Goal: Task Accomplishment & Management: Use online tool/utility

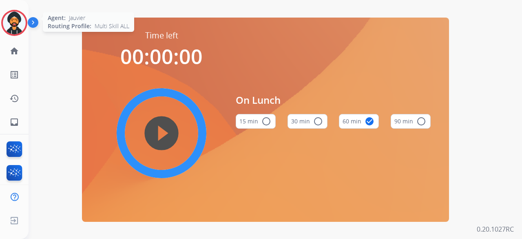
click at [17, 28] on img at bounding box center [14, 22] width 23 height 23
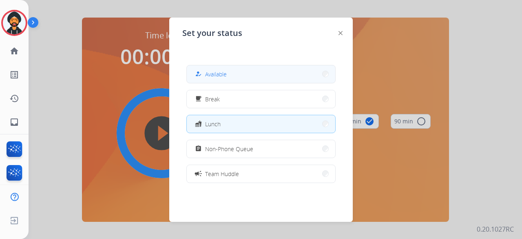
click at [227, 82] on div "how_to_reg Available" at bounding box center [260, 74] width 149 height 18
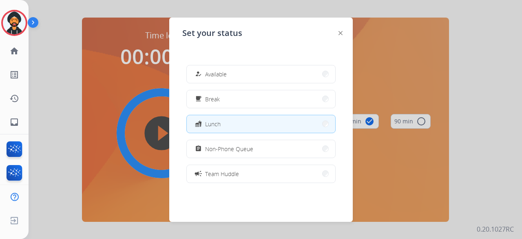
click at [233, 60] on div "how_to_reg Available free_breakfast Break fastfood Lunch assignment Non-Phone Q…" at bounding box center [260, 123] width 157 height 130
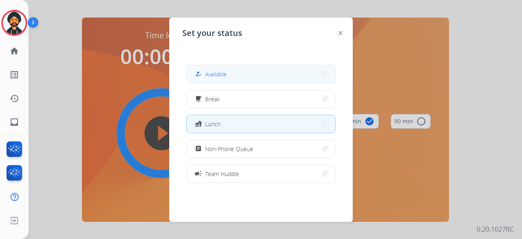
click at [220, 68] on button "how_to_reg Available" at bounding box center [261, 74] width 148 height 18
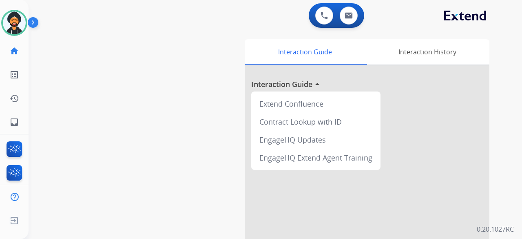
scroll to position [0, 2]
click at [14, 24] on img at bounding box center [12, 22] width 23 height 23
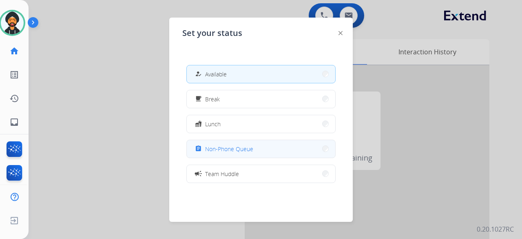
click at [245, 155] on button "assignment Non-Phone Queue" at bounding box center [261, 149] width 148 height 18
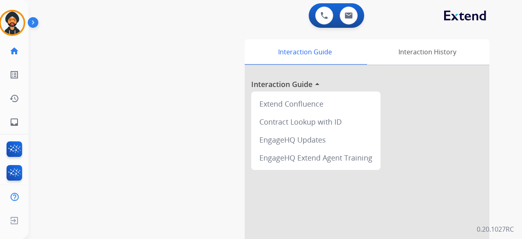
scroll to position [6, 0]
click at [19, 20] on img at bounding box center [14, 22] width 23 height 23
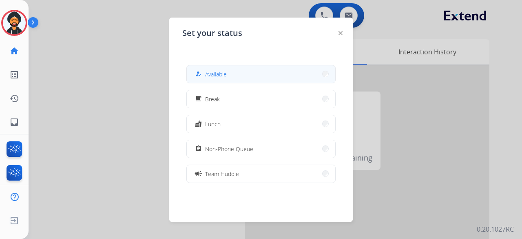
click at [214, 71] on span "Available" at bounding box center [216, 74] width 22 height 9
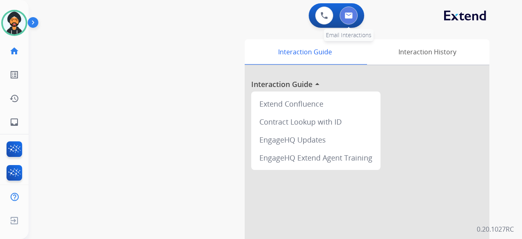
click at [347, 10] on button at bounding box center [349, 16] width 18 height 18
select select "**********"
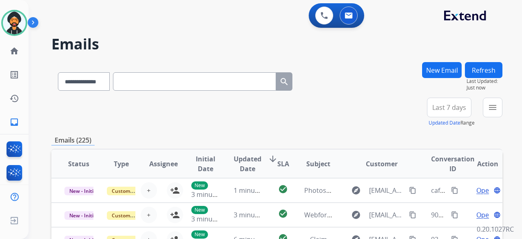
click at [482, 106] on div "**********" at bounding box center [461, 111] width 82 height 29
click at [486, 105] on button "menu Filters" at bounding box center [493, 107] width 20 height 20
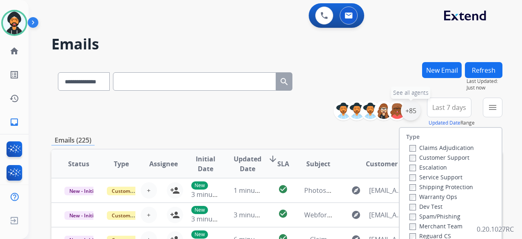
click at [405, 110] on div "+85" at bounding box center [411, 111] width 20 height 20
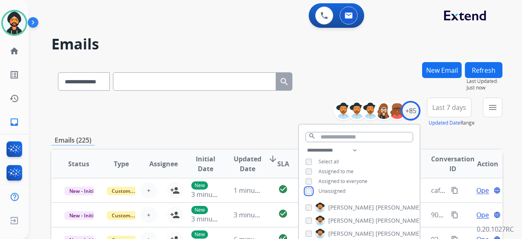
scroll to position [163, 0]
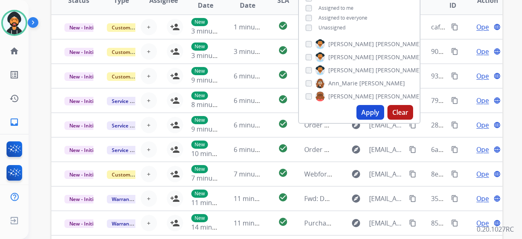
click at [357, 115] on button "Apply" at bounding box center [370, 112] width 28 height 15
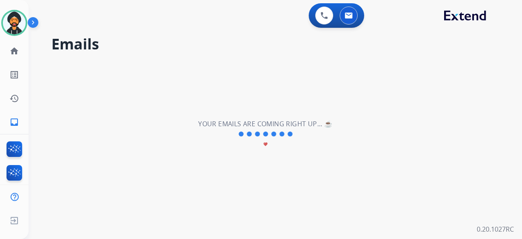
scroll to position [0, 0]
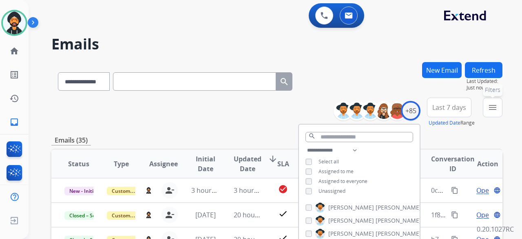
click at [489, 112] on button "menu Filters" at bounding box center [493, 107] width 20 height 20
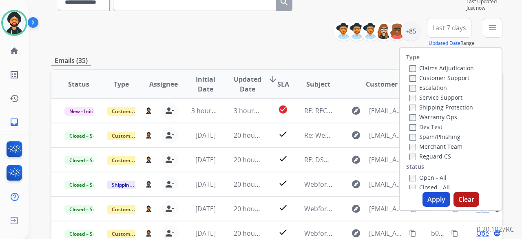
scroll to position [122, 0]
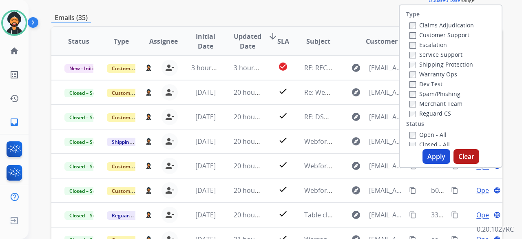
click at [430, 152] on button "Apply" at bounding box center [436, 156] width 28 height 15
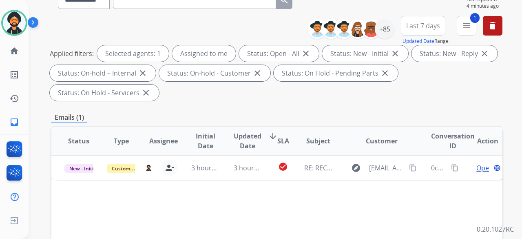
scroll to position [0, 0]
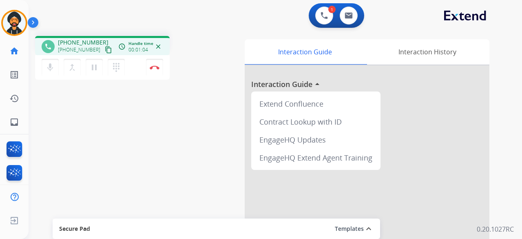
click at [105, 51] on mat-icon "content_copy" at bounding box center [108, 49] width 7 height 7
click at [13, 16] on img at bounding box center [14, 22] width 23 height 23
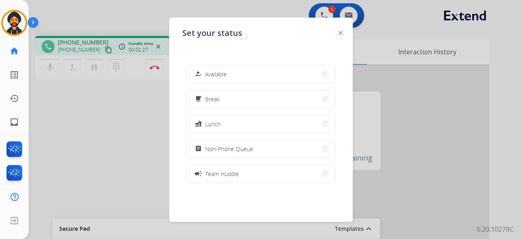
click at [95, 104] on div at bounding box center [261, 119] width 522 height 239
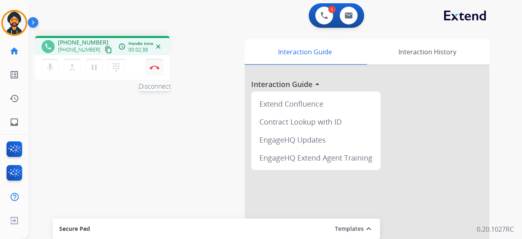
click at [148, 67] on button "Disconnect" at bounding box center [154, 67] width 17 height 17
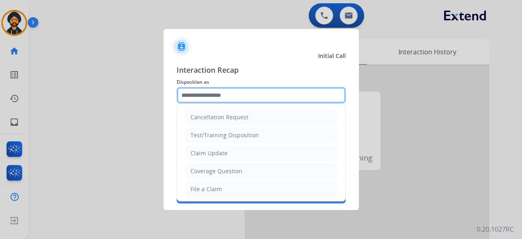
click at [190, 101] on input "text" at bounding box center [261, 95] width 169 height 16
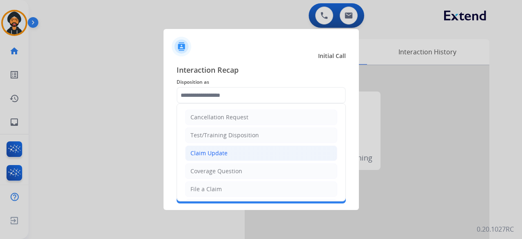
click at [204, 155] on div "Claim Update" at bounding box center [208, 153] width 37 height 8
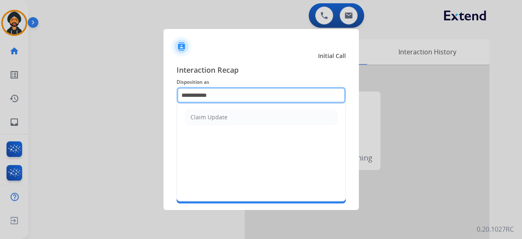
click at [205, 98] on input "**********" at bounding box center [261, 95] width 169 height 16
click at [205, 97] on input "**********" at bounding box center [261, 95] width 169 height 16
click at [204, 96] on input "**********" at bounding box center [261, 95] width 169 height 16
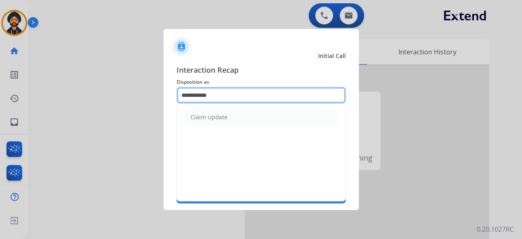
click at [204, 96] on input "**********" at bounding box center [261, 95] width 169 height 16
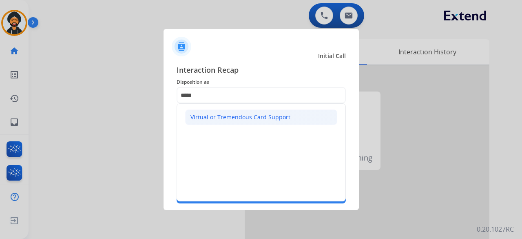
click at [249, 115] on div "Virtual or Tremendous Card Support" at bounding box center [240, 117] width 100 height 8
type input "**********"
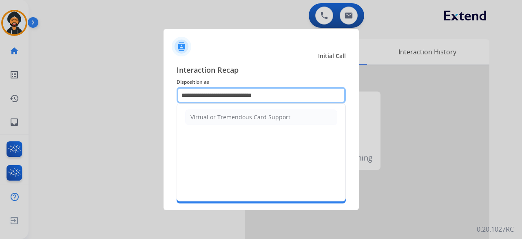
click at [210, 95] on input "**********" at bounding box center [261, 95] width 169 height 16
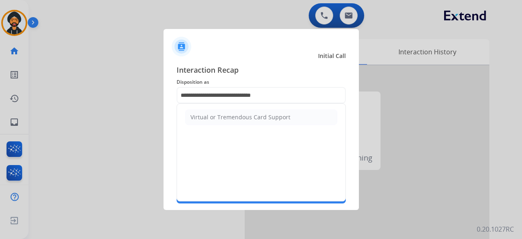
click at [232, 149] on div "Virtual or Tremendous Card Support" at bounding box center [261, 152] width 169 height 98
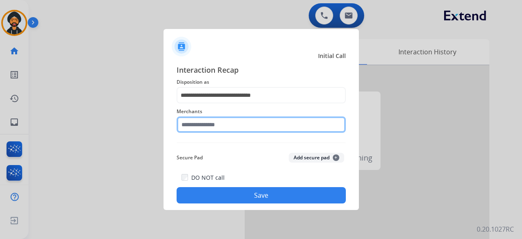
click at [228, 125] on input "text" at bounding box center [261, 124] width 169 height 16
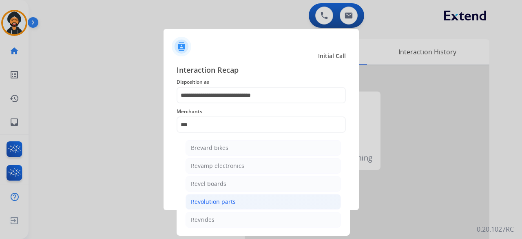
click at [212, 203] on div "Revolution parts" at bounding box center [213, 201] width 45 height 8
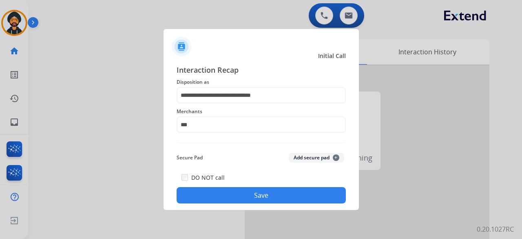
type input "**********"
click at [225, 198] on button "Save" at bounding box center [261, 195] width 169 height 16
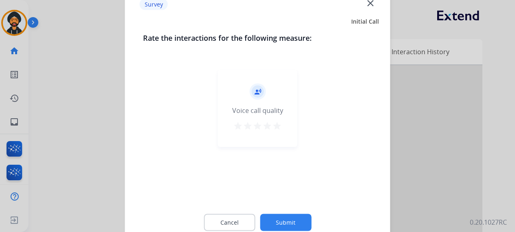
click at [288, 219] on button "Submit" at bounding box center [285, 222] width 51 height 17
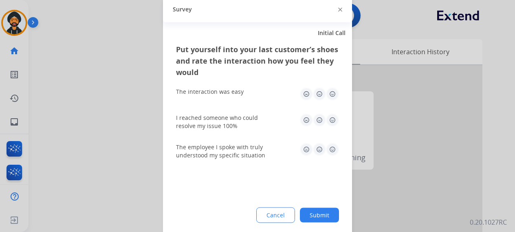
click at [321, 214] on button "Submit" at bounding box center [319, 215] width 39 height 15
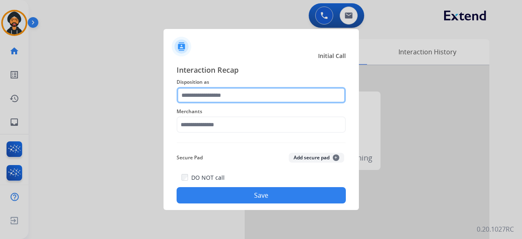
click at [243, 94] on input "text" at bounding box center [261, 95] width 169 height 16
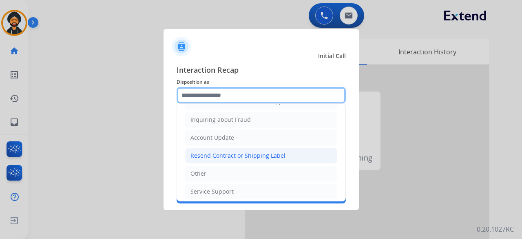
scroll to position [124, 0]
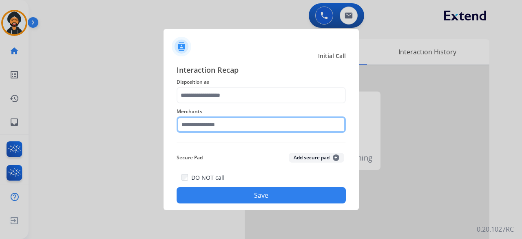
click at [208, 129] on input "text" at bounding box center [261, 124] width 169 height 16
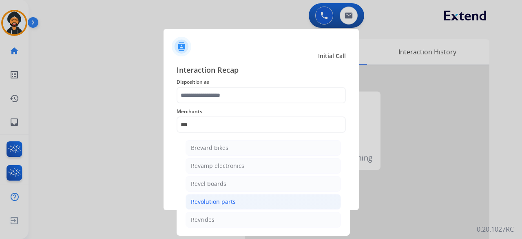
click at [214, 203] on div "Revolution parts" at bounding box center [213, 201] width 45 height 8
type input "**********"
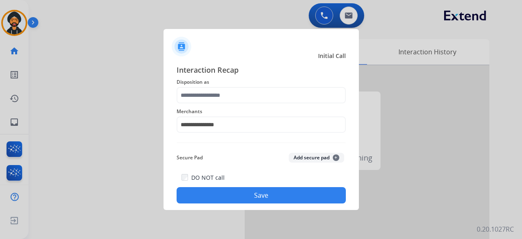
click at [224, 200] on button "Save" at bounding box center [261, 195] width 169 height 16
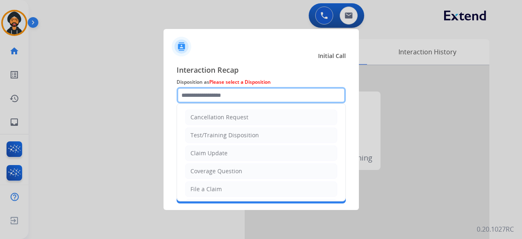
click at [217, 97] on input "text" at bounding box center [261, 95] width 169 height 16
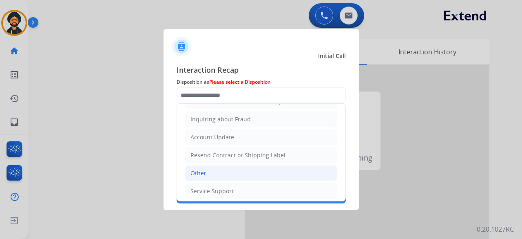
click at [211, 171] on li "Other" at bounding box center [261, 172] width 152 height 15
type input "*****"
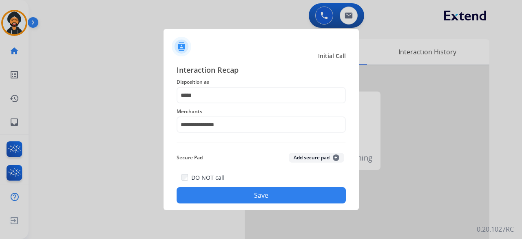
click at [225, 210] on div at bounding box center [261, 119] width 522 height 239
click at [228, 204] on div "**********" at bounding box center [261, 133] width 195 height 152
click at [232, 198] on button "Save" at bounding box center [261, 195] width 169 height 16
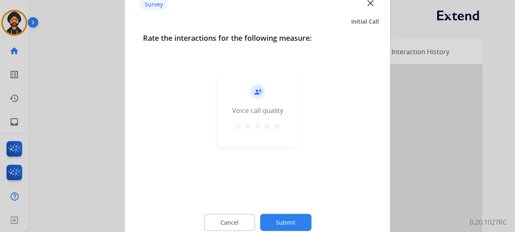
click at [290, 224] on button "Submit" at bounding box center [285, 222] width 51 height 17
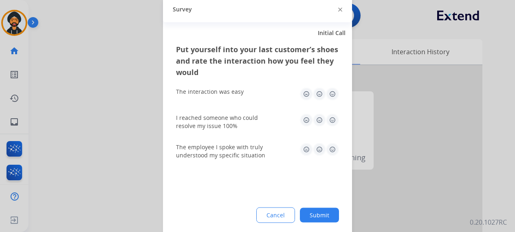
click at [325, 212] on button "Submit" at bounding box center [319, 215] width 39 height 15
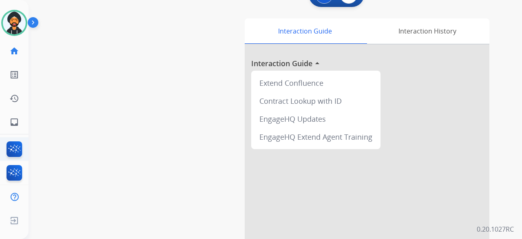
scroll to position [0, 0]
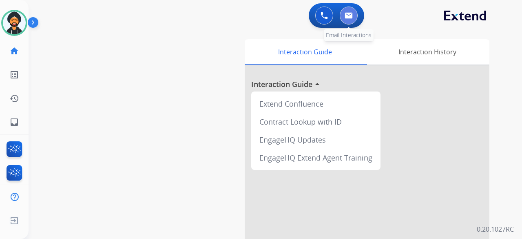
click at [347, 21] on button at bounding box center [349, 16] width 18 height 18
select select "**********"
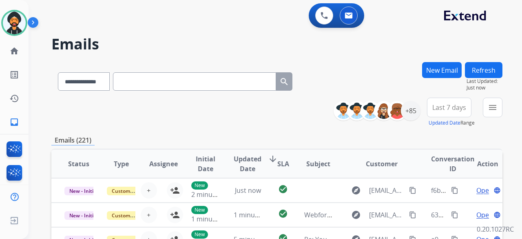
click at [432, 69] on button "New Email" at bounding box center [442, 70] width 40 height 16
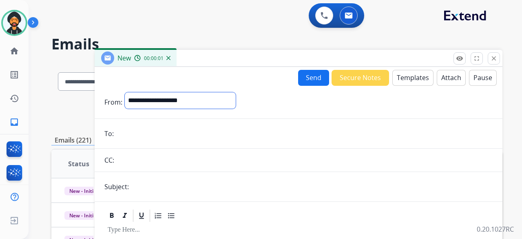
click at [236, 99] on select "**********" at bounding box center [180, 100] width 111 height 16
select select "**********"
click at [125, 92] on select "**********" at bounding box center [180, 100] width 111 height 16
paste input "**********"
type input "**********"
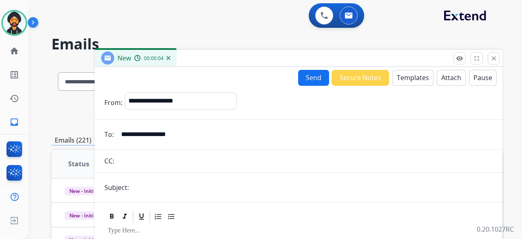
click at [156, 186] on input "text" at bounding box center [311, 187] width 361 height 16
type input "**********"
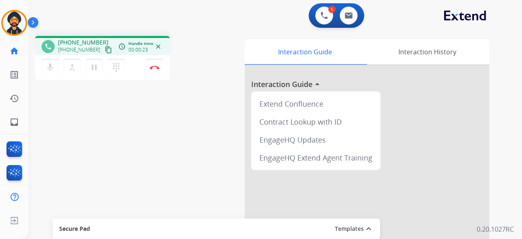
click at [105, 51] on mat-icon "content_copy" at bounding box center [108, 49] width 7 height 7
click at [150, 69] on img at bounding box center [155, 67] width 10 height 4
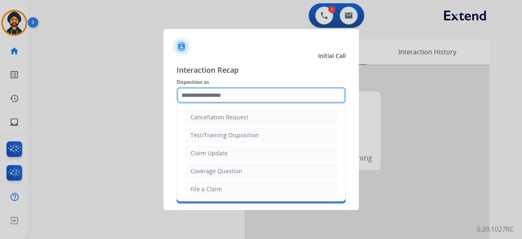
click at [206, 91] on input "text" at bounding box center [261, 95] width 169 height 16
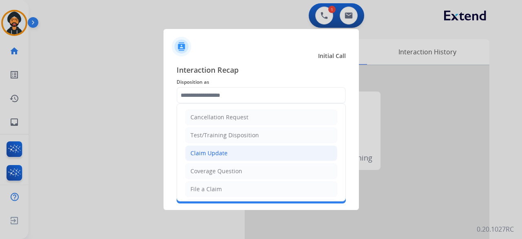
drag, startPoint x: 230, startPoint y: 151, endPoint x: 213, endPoint y: 99, distance: 54.0
click at [230, 150] on li "Claim Update" at bounding box center [261, 152] width 152 height 15
type input "**********"
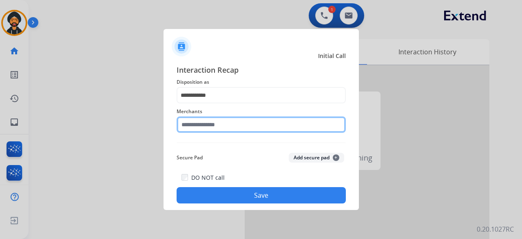
click at [206, 128] on input "text" at bounding box center [261, 124] width 169 height 16
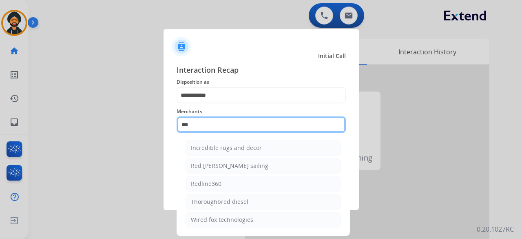
type input "***"
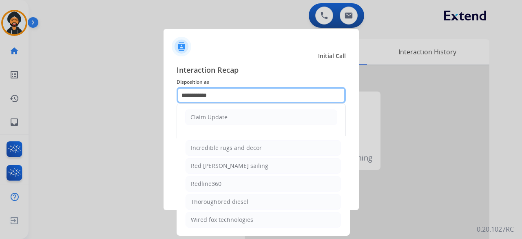
drag, startPoint x: 264, startPoint y: 95, endPoint x: 31, endPoint y: 114, distance: 233.6
click at [0, 112] on app-contact-recap-modal "**********" at bounding box center [0, 119] width 0 height 239
type input "*"
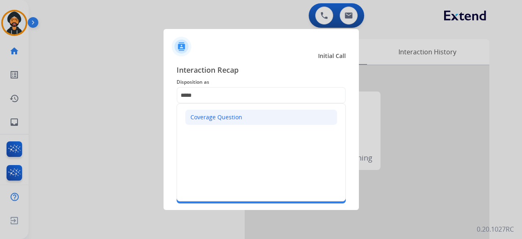
click at [192, 118] on div "Coverage Question" at bounding box center [216, 117] width 52 height 8
type input "**********"
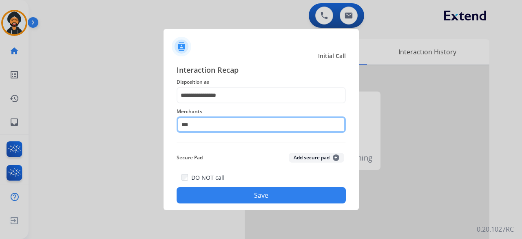
click at [197, 124] on input "***" at bounding box center [261, 124] width 169 height 16
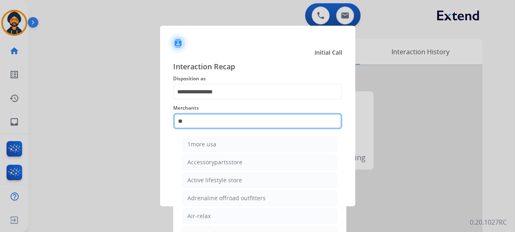
type input "*"
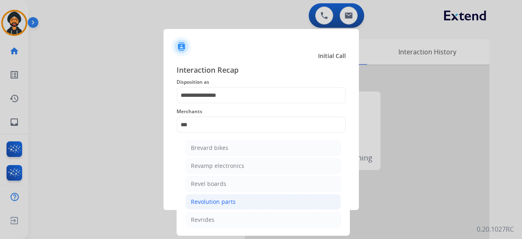
click at [221, 198] on div "Revolution parts" at bounding box center [213, 201] width 45 height 8
type input "**********"
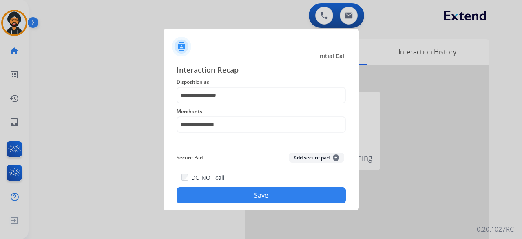
click at [219, 191] on button "Save" at bounding box center [261, 195] width 169 height 16
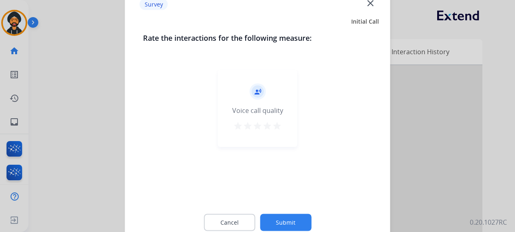
click at [274, 219] on button "Submit" at bounding box center [285, 222] width 51 height 17
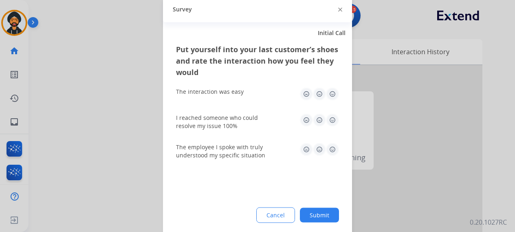
click at [334, 206] on div "Put yourself into your last customer’s shoes and rate the interaction how you f…" at bounding box center [257, 139] width 189 height 192
click at [332, 212] on button "Submit" at bounding box center [319, 215] width 39 height 15
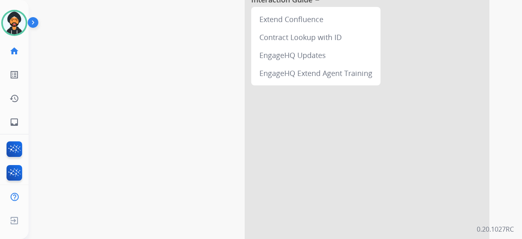
scroll to position [130, 0]
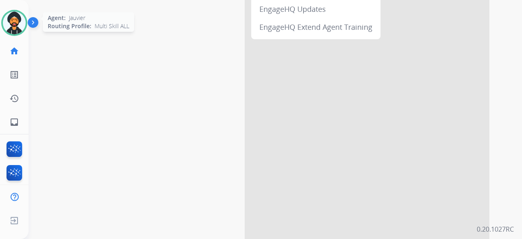
click at [16, 33] on img at bounding box center [14, 22] width 23 height 23
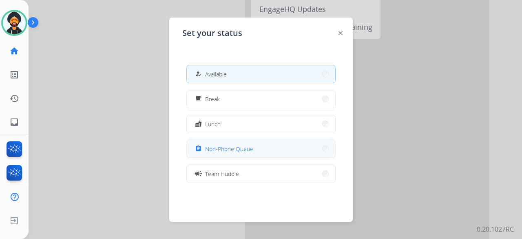
click at [231, 153] on button "assignment Non-Phone Queue" at bounding box center [261, 149] width 148 height 18
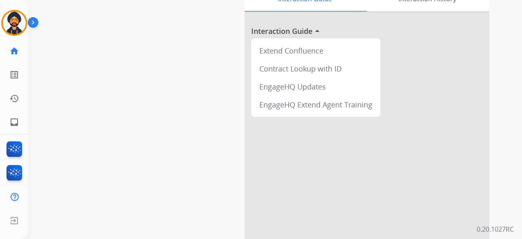
scroll to position [0, 0]
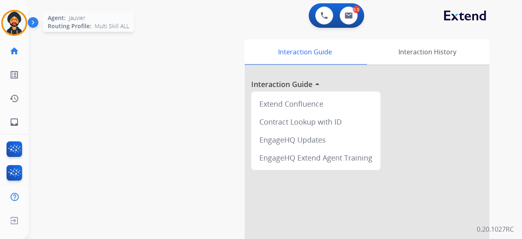
click at [15, 29] on img at bounding box center [14, 22] width 23 height 23
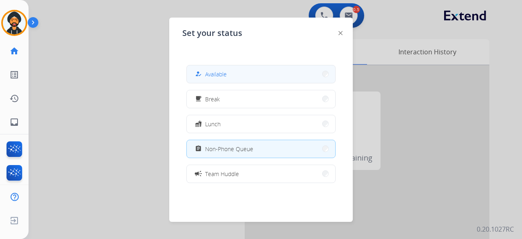
click at [208, 77] on span "Available" at bounding box center [216, 74] width 22 height 9
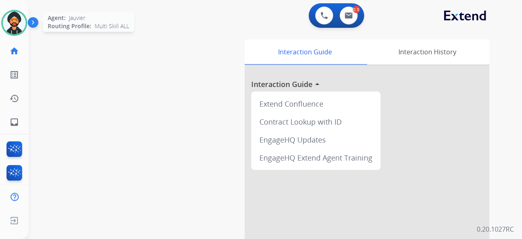
click at [20, 27] on img at bounding box center [14, 22] width 23 height 23
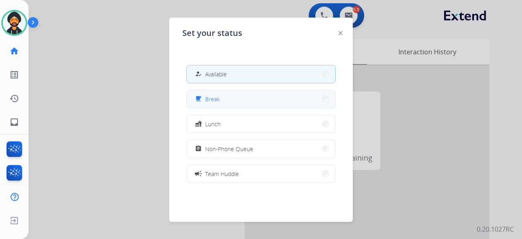
click at [230, 99] on button "free_breakfast Break" at bounding box center [261, 99] width 148 height 18
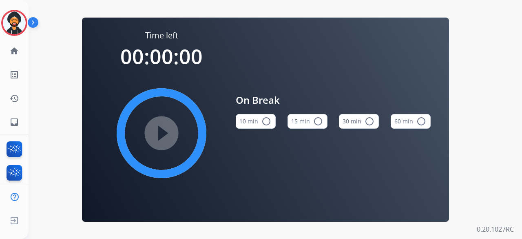
click at [318, 124] on mat-icon "radio_button_unchecked" at bounding box center [318, 121] width 10 height 10
click at [18, 2] on div "Jauvier Break Edit Avatar Agent: [PERSON_NAME] Profile: Multi Skill ALL home Ho…" at bounding box center [14, 67] width 29 height 134
click at [157, 128] on mat-icon "play_circle_filled" at bounding box center [162, 133] width 10 height 10
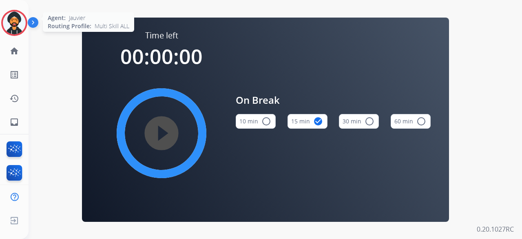
click at [15, 16] on img at bounding box center [14, 22] width 23 height 23
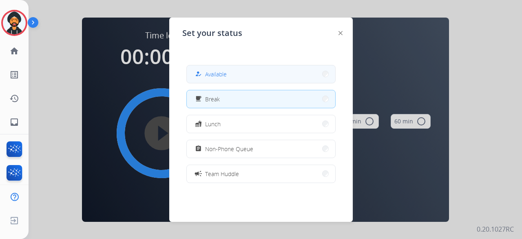
click at [213, 71] on span "Available" at bounding box center [216, 74] width 22 height 9
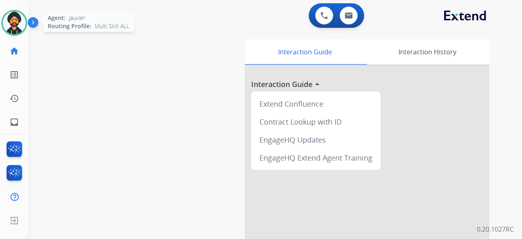
click at [16, 24] on img at bounding box center [14, 22] width 23 height 23
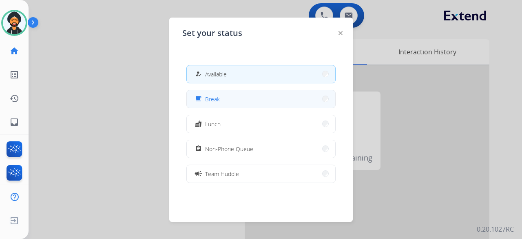
click at [282, 95] on button "free_breakfast Break" at bounding box center [261, 99] width 148 height 18
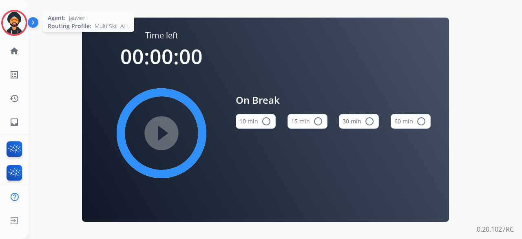
click at [11, 21] on img at bounding box center [14, 22] width 23 height 23
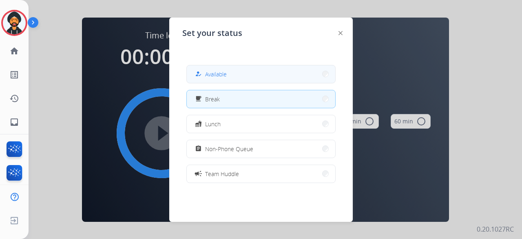
click at [219, 81] on button "how_to_reg Available" at bounding box center [261, 74] width 148 height 18
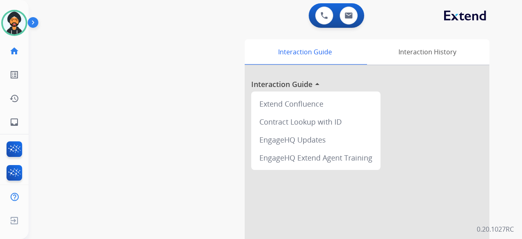
click at [363, 16] on div "0 Voice Interactions 0 Email Interactions" at bounding box center [336, 15] width 55 height 24
click at [356, 15] on button at bounding box center [349, 16] width 18 height 18
select select "**********"
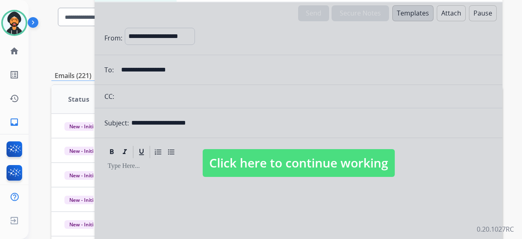
scroll to position [122, 0]
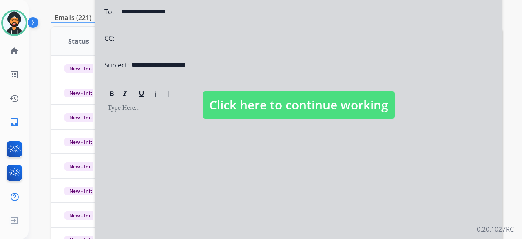
click at [278, 93] on span "Click here to continue working" at bounding box center [299, 105] width 192 height 28
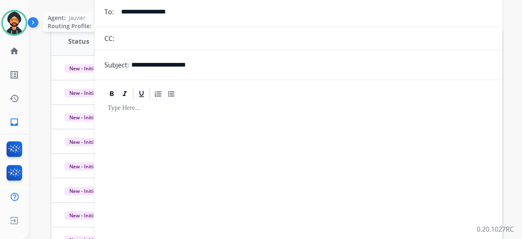
select select "**********"
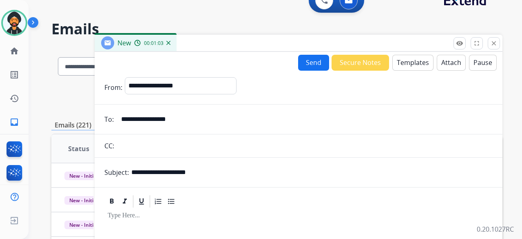
scroll to position [0, 0]
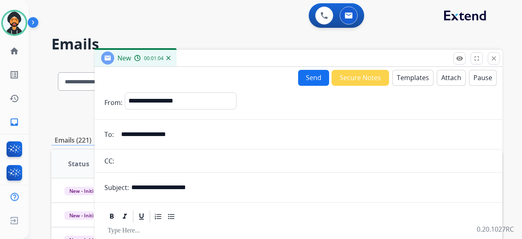
click at [399, 80] on button "Templates" at bounding box center [412, 78] width 41 height 16
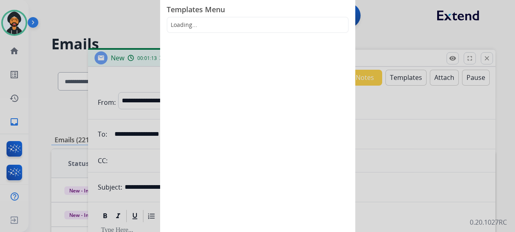
click at [186, 27] on span "Loading..." at bounding box center [258, 25] width 182 height 16
click at [175, 27] on span "Loading..." at bounding box center [258, 25] width 182 height 16
click at [417, 119] on div at bounding box center [257, 116] width 515 height 232
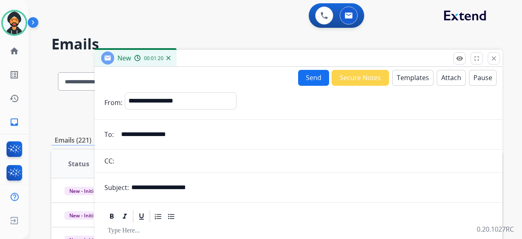
click at [417, 80] on button "Templates" at bounding box center [412, 78] width 41 height 16
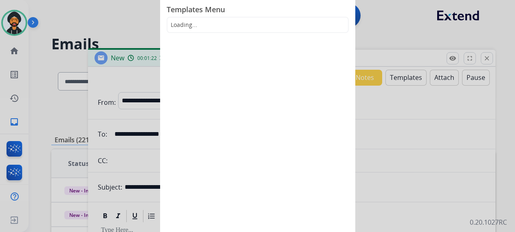
click at [200, 26] on span "Loading..." at bounding box center [258, 25] width 182 height 16
click at [193, 24] on span "Loading..." at bounding box center [258, 25] width 182 height 16
click at [428, 141] on div at bounding box center [257, 116] width 515 height 232
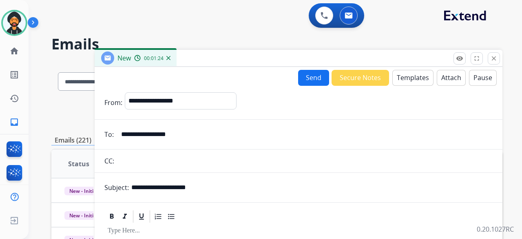
click at [405, 72] on button "Templates" at bounding box center [412, 78] width 41 height 16
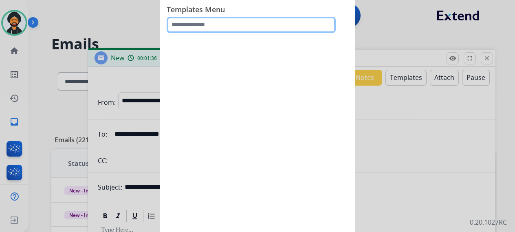
click at [211, 31] on input "text" at bounding box center [251, 25] width 169 height 16
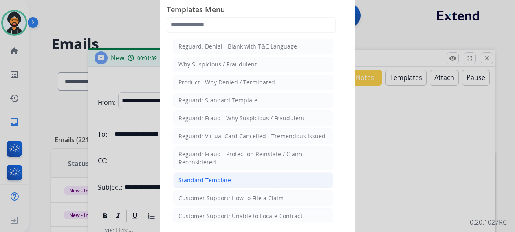
click at [209, 178] on div "Standard Template" at bounding box center [205, 180] width 53 height 8
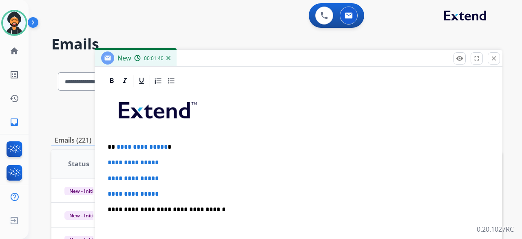
scroll to position [188, 0]
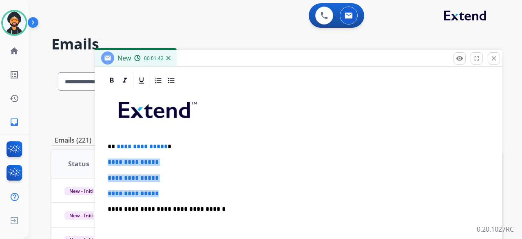
drag, startPoint x: 152, startPoint y: 190, endPoint x: 106, endPoint y: 162, distance: 53.8
click at [106, 162] on div "**********" at bounding box center [298, 228] width 388 height 281
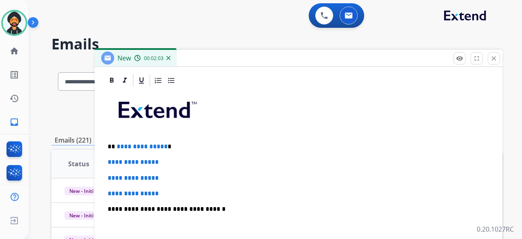
drag, startPoint x: 136, startPoint y: 161, endPoint x: 113, endPoint y: 139, distance: 32.3
click at [113, 139] on div "**********" at bounding box center [298, 228] width 388 height 281
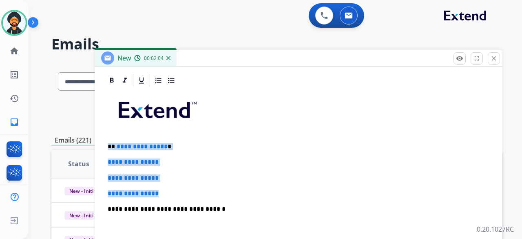
drag, startPoint x: 122, startPoint y: 145, endPoint x: 179, endPoint y: 184, distance: 69.2
click at [179, 184] on div "**********" at bounding box center [298, 228] width 388 height 281
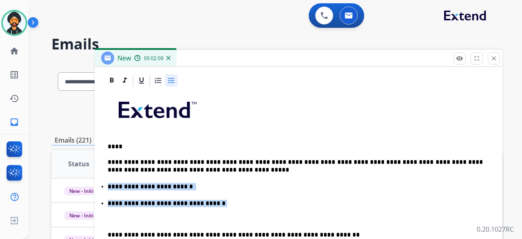
drag, startPoint x: 206, startPoint y: 201, endPoint x: 108, endPoint y: 186, distance: 98.3
click at [108, 186] on ul "**********" at bounding box center [299, 194] width 382 height 26
click at [203, 198] on li "**********" at bounding box center [299, 202] width 382 height 9
drag, startPoint x: 223, startPoint y: 204, endPoint x: 86, endPoint y: 205, distance: 136.2
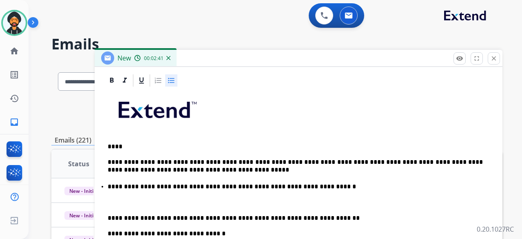
click at [114, 144] on p "****" at bounding box center [295, 146] width 375 height 7
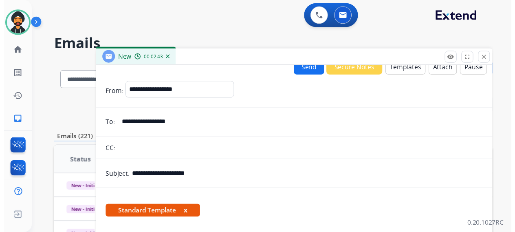
scroll to position [0, 0]
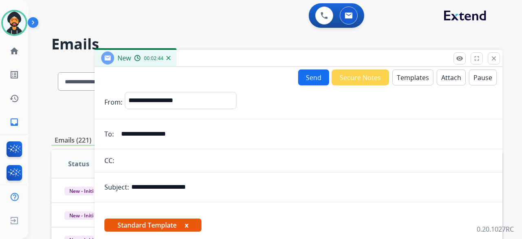
click at [314, 76] on button "Send" at bounding box center [313, 77] width 31 height 16
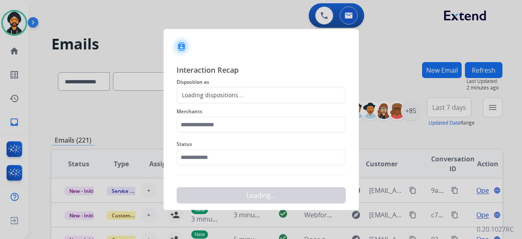
click at [236, 93] on div "Loading dispositions..." at bounding box center [210, 95] width 66 height 8
click at [226, 89] on div "Loading dispositions..." at bounding box center [261, 95] width 169 height 16
click at [210, 92] on div "Loading dispositions..." at bounding box center [210, 95] width 66 height 8
click at [188, 97] on div "Loading dispositions..." at bounding box center [210, 95] width 66 height 8
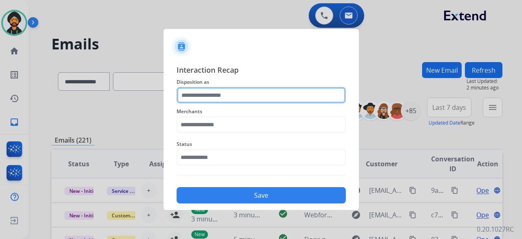
click at [245, 97] on input "text" at bounding box center [261, 95] width 169 height 16
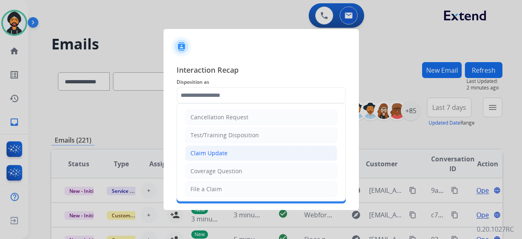
click at [219, 153] on div "Claim Update" at bounding box center [208, 153] width 37 height 8
type input "**********"
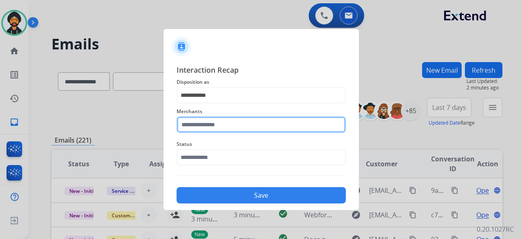
click at [217, 128] on input "text" at bounding box center [261, 124] width 169 height 16
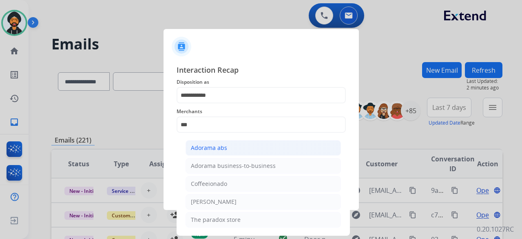
click at [233, 143] on li "Adorama abs" at bounding box center [263, 147] width 155 height 15
type input "**********"
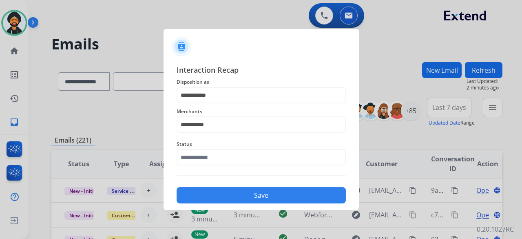
drag, startPoint x: 227, startPoint y: 147, endPoint x: 225, endPoint y: 154, distance: 6.7
click at [227, 148] on span "Status" at bounding box center [261, 144] width 169 height 10
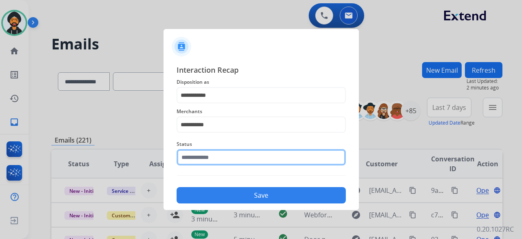
click at [224, 155] on input "text" at bounding box center [261, 157] width 169 height 16
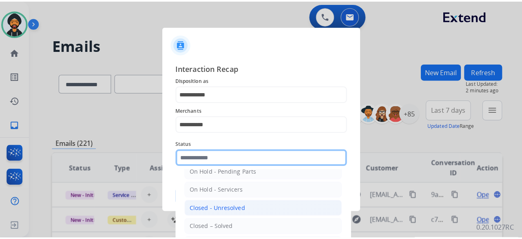
scroll to position [46, 0]
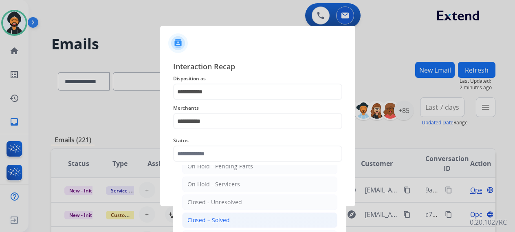
click at [219, 220] on div "Closed – Solved" at bounding box center [209, 220] width 42 height 8
type input "**********"
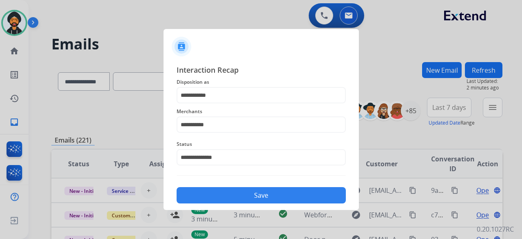
click at [226, 196] on button "Save" at bounding box center [261, 195] width 169 height 16
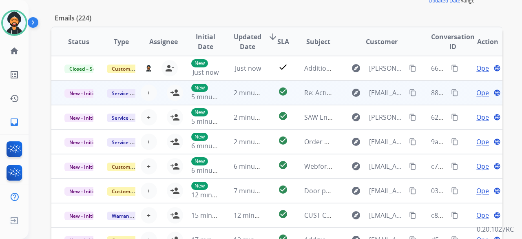
scroll to position [122, 0]
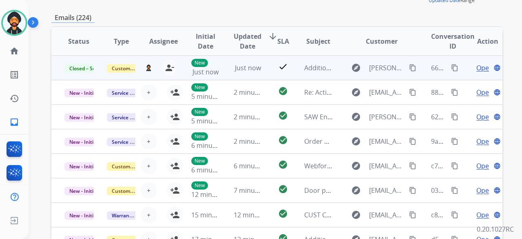
click at [451, 67] on mat-icon "content_copy" at bounding box center [454, 67] width 7 height 7
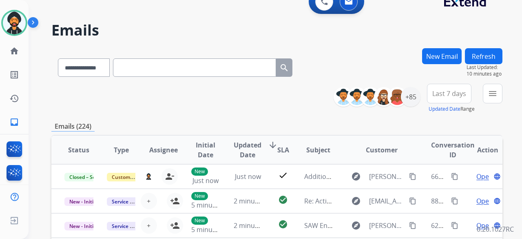
scroll to position [0, 0]
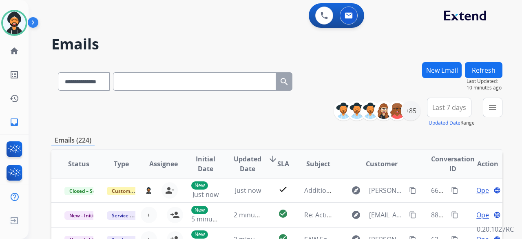
click at [505, 108] on div "**********" at bounding box center [275, 119] width 493 height 239
click at [492, 108] on mat-icon "menu" at bounding box center [493, 107] width 10 height 10
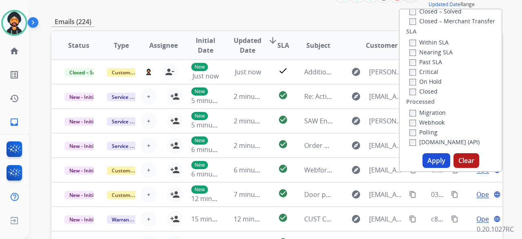
scroll to position [122, 0]
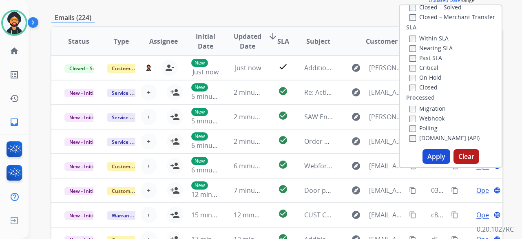
click at [432, 151] on button "Apply" at bounding box center [436, 156] width 28 height 15
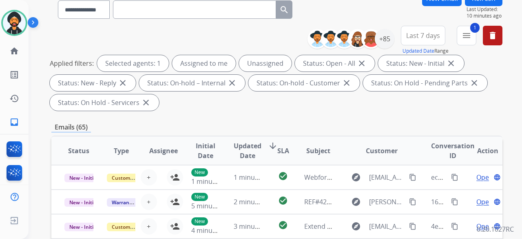
scroll to position [41, 0]
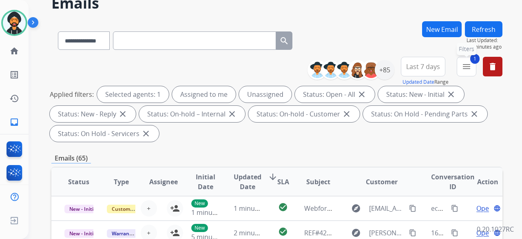
click at [463, 65] on mat-icon "menu" at bounding box center [467, 67] width 10 height 10
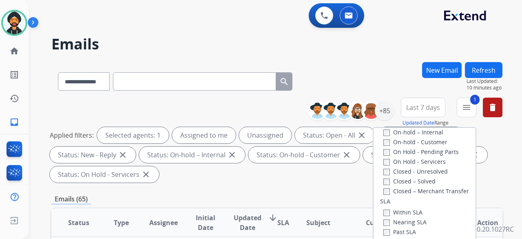
scroll to position [93, 0]
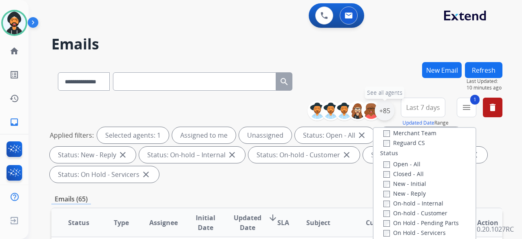
click at [387, 113] on div "+85" at bounding box center [385, 111] width 20 height 20
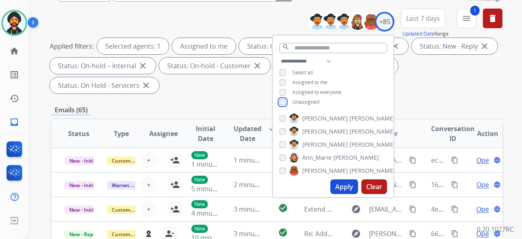
scroll to position [163, 0]
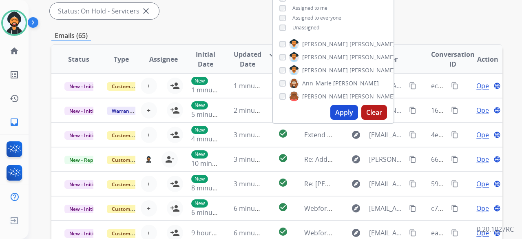
click at [336, 114] on button "Apply" at bounding box center [344, 112] width 28 height 15
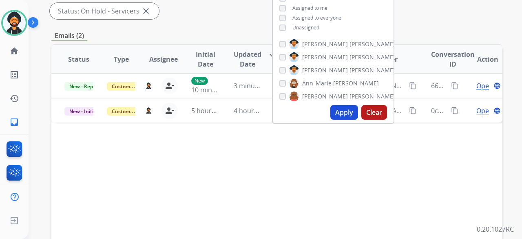
click at [170, 168] on div "Status Type Assignee Initial Date Updated Date arrow_downward SLA Subject Custo…" at bounding box center [276, 180] width 451 height 273
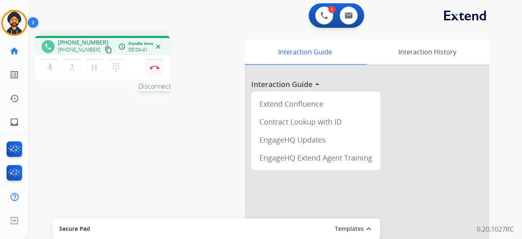
click at [150, 74] on button "Disconnect" at bounding box center [154, 67] width 17 height 17
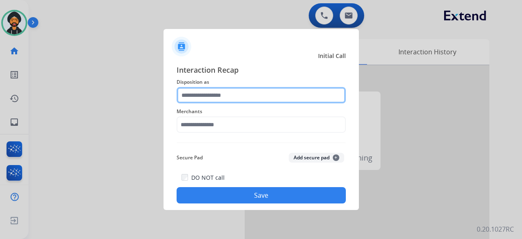
click at [216, 95] on input "text" at bounding box center [261, 95] width 169 height 16
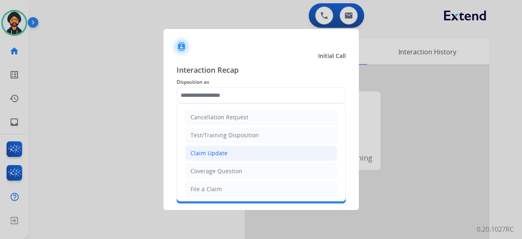
click at [198, 156] on li "Claim Update" at bounding box center [261, 152] width 152 height 15
type input "**********"
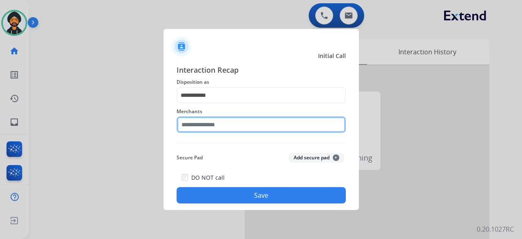
click at [203, 128] on input "text" at bounding box center [261, 124] width 169 height 16
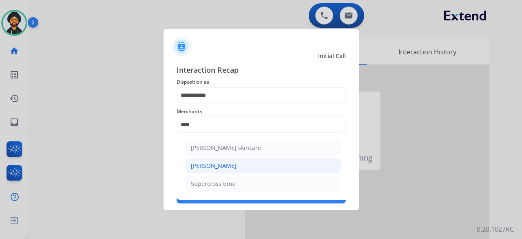
click at [209, 169] on li "[PERSON_NAME]" at bounding box center [263, 165] width 155 height 15
type input "**********"
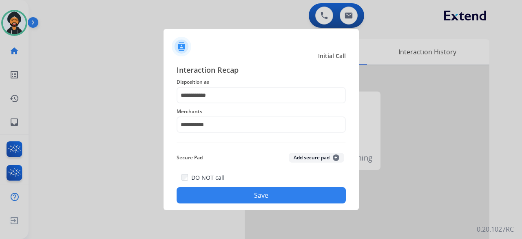
click at [211, 185] on div "DO NOT call Save" at bounding box center [261, 187] width 169 height 31
click at [211, 193] on button "Save" at bounding box center [261, 195] width 169 height 16
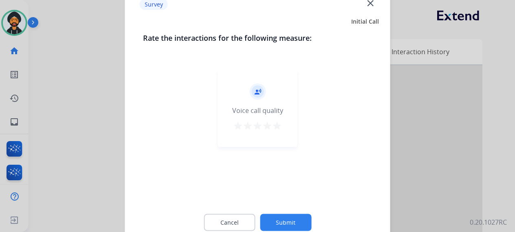
click at [294, 224] on button "Submit" at bounding box center [285, 222] width 51 height 17
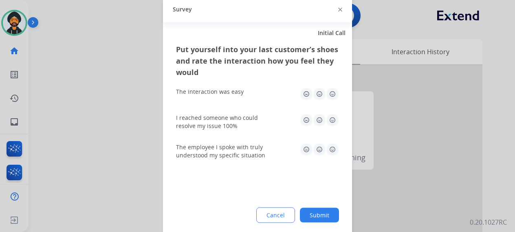
click at [314, 210] on button "Submit" at bounding box center [319, 215] width 39 height 15
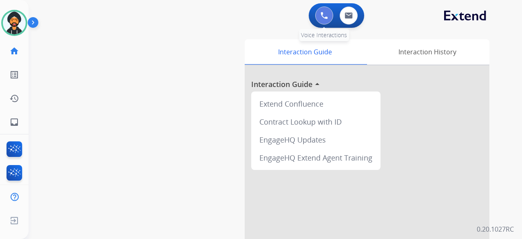
click at [320, 12] on button at bounding box center [324, 16] width 18 height 18
click at [328, 13] on button at bounding box center [324, 16] width 18 height 18
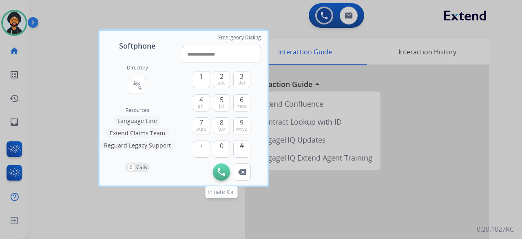
type input "**********"
click at [219, 172] on img at bounding box center [221, 171] width 7 height 7
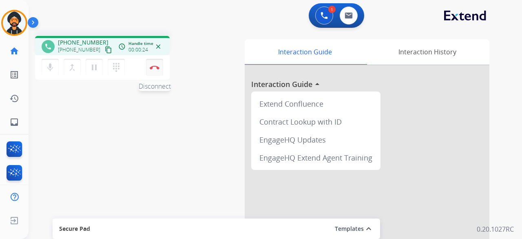
click at [159, 63] on button "Disconnect" at bounding box center [154, 67] width 17 height 17
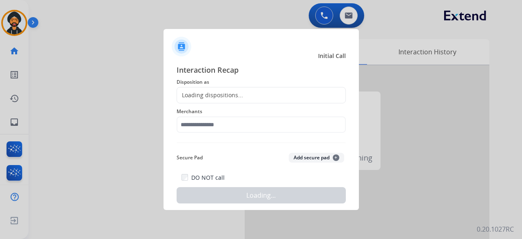
click at [242, 97] on div "Loading dispositions..." at bounding box center [261, 95] width 169 height 16
click at [237, 89] on div "Loading dispositions..." at bounding box center [261, 95] width 169 height 16
click at [229, 97] on div "Loading dispositions..." at bounding box center [210, 95] width 66 height 8
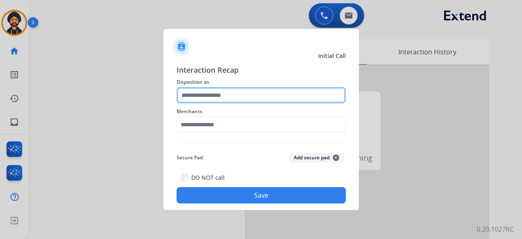
click at [289, 99] on input "text" at bounding box center [261, 95] width 169 height 16
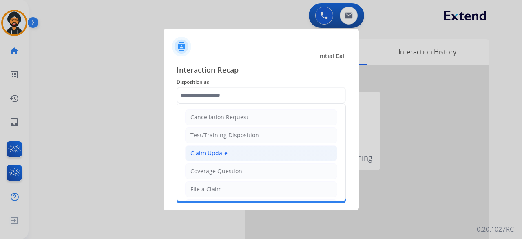
click at [220, 153] on div "Claim Update" at bounding box center [208, 153] width 37 height 8
type input "**********"
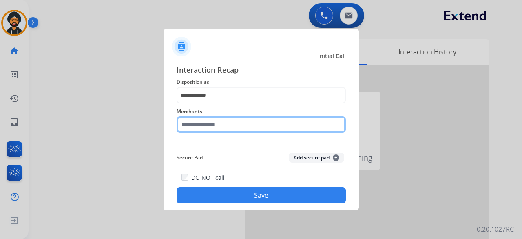
click at [204, 119] on input "text" at bounding box center [261, 124] width 169 height 16
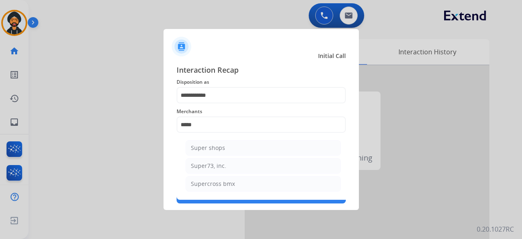
click at [214, 164] on div "Super73, inc." at bounding box center [208, 165] width 35 height 8
type input "**********"
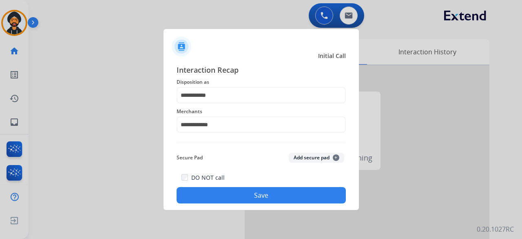
click at [223, 193] on button "Save" at bounding box center [261, 195] width 169 height 16
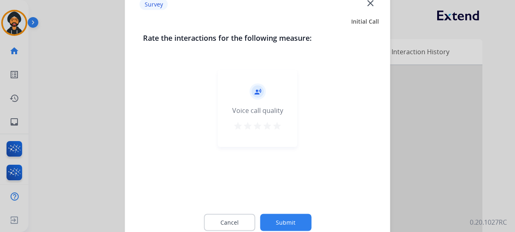
click at [298, 215] on button "Submit" at bounding box center [285, 222] width 51 height 17
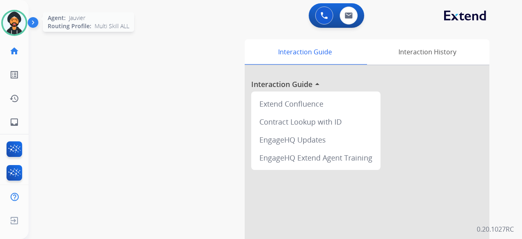
click at [11, 15] on img at bounding box center [14, 22] width 23 height 23
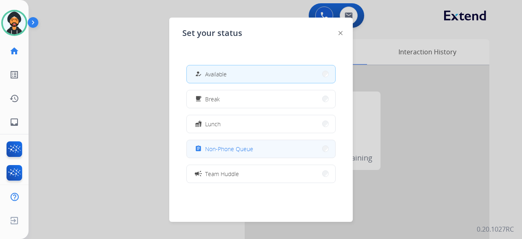
click at [232, 153] on div "assignment Non-Phone Queue" at bounding box center [223, 149] width 60 height 10
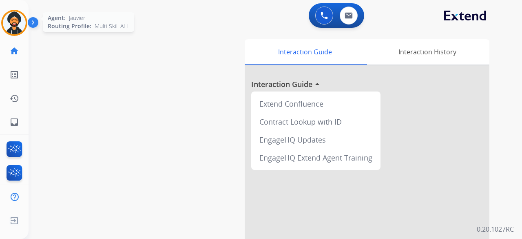
click at [11, 24] on img at bounding box center [14, 22] width 23 height 23
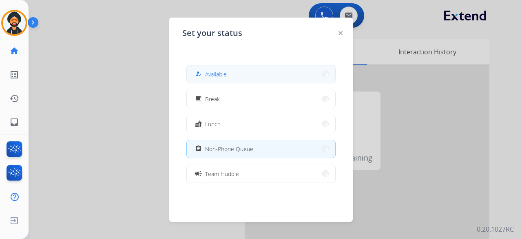
click at [223, 73] on span "Available" at bounding box center [216, 74] width 22 height 9
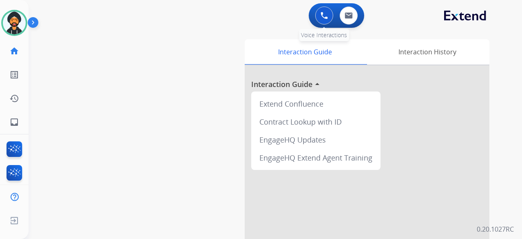
click at [317, 12] on button at bounding box center [324, 16] width 18 height 18
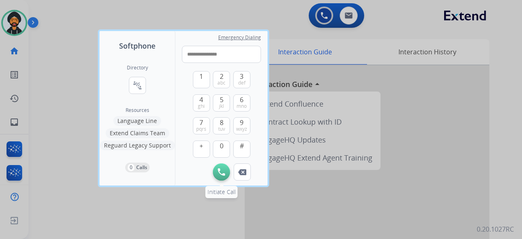
type input "**********"
click at [220, 171] on img at bounding box center [221, 171] width 7 height 7
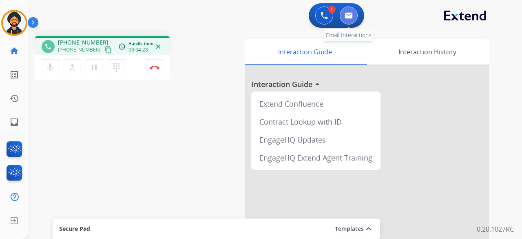
click at [349, 18] on img at bounding box center [349, 15] width 8 height 7
select select "**********"
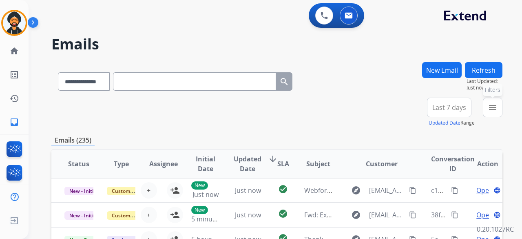
click at [496, 106] on mat-icon "menu" at bounding box center [493, 107] width 10 height 10
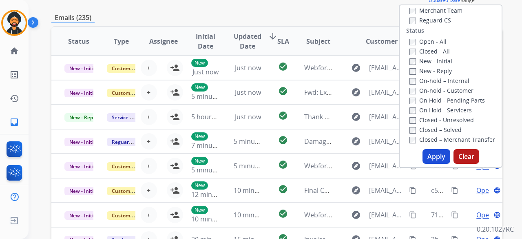
scroll to position [93, 0]
click at [444, 152] on button "Apply" at bounding box center [436, 156] width 28 height 15
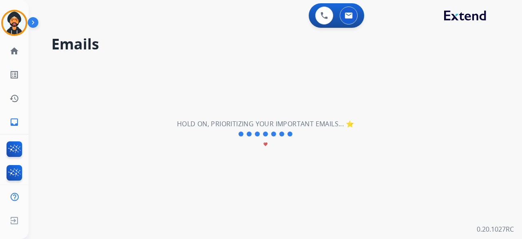
scroll to position [0, 0]
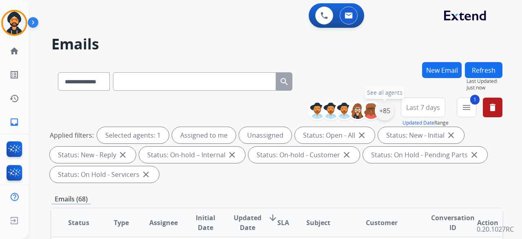
click at [388, 111] on div "+85" at bounding box center [385, 111] width 20 height 20
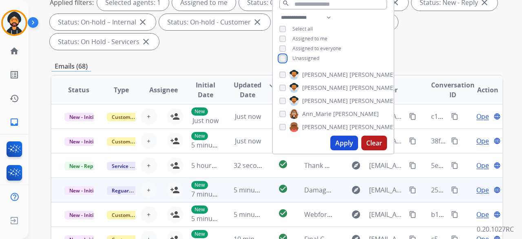
scroll to position [163, 0]
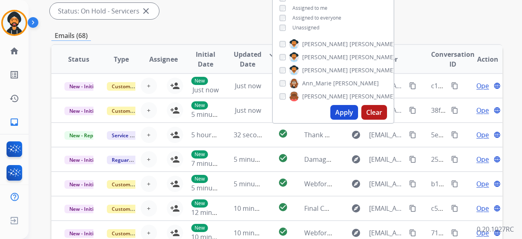
click at [342, 110] on button "Apply" at bounding box center [344, 112] width 28 height 15
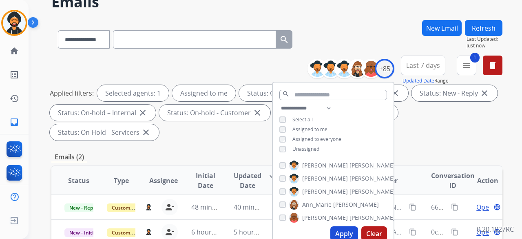
scroll to position [122, 0]
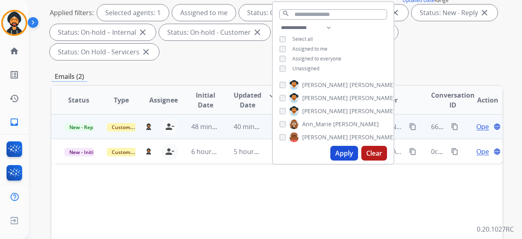
click at [481, 126] on span "Open" at bounding box center [484, 127] width 17 height 10
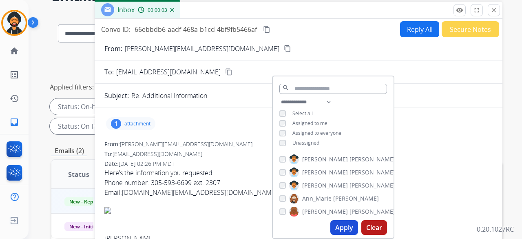
scroll to position [41, 0]
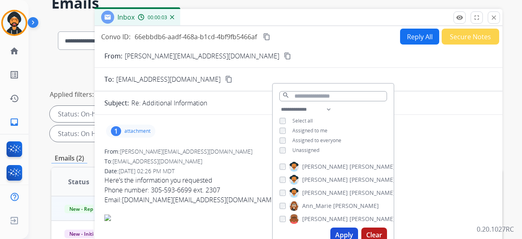
click at [144, 132] on p "attachment" at bounding box center [137, 131] width 26 height 7
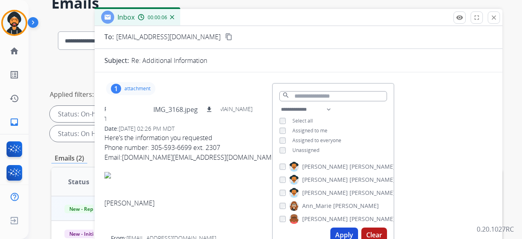
scroll to position [82, 0]
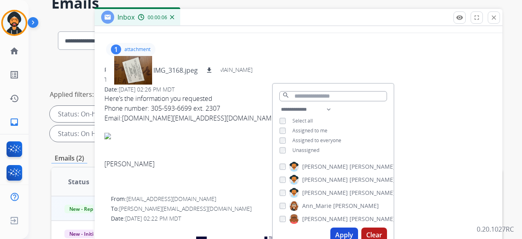
click at [177, 152] on div "[PERSON_NAME]" at bounding box center [298, 151] width 388 height 36
click at [287, 44] on div "1 attachment IMG_3168.jpeg download" at bounding box center [298, 50] width 388 height 20
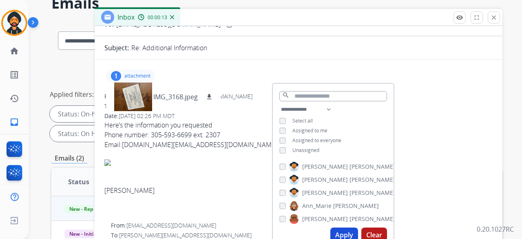
scroll to position [0, 0]
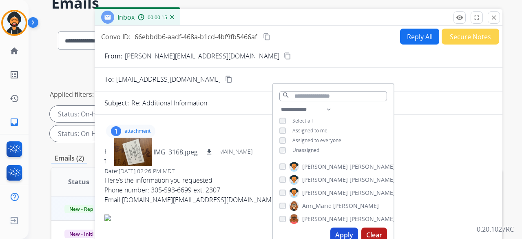
click at [405, 33] on button "Reply All" at bounding box center [419, 37] width 39 height 16
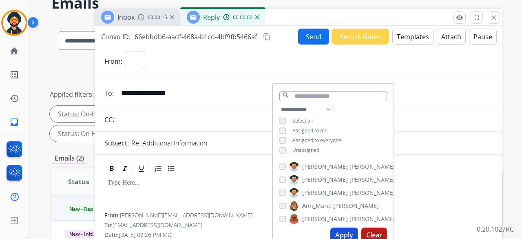
select select "**********"
click at [408, 30] on button "Templates" at bounding box center [412, 37] width 41 height 16
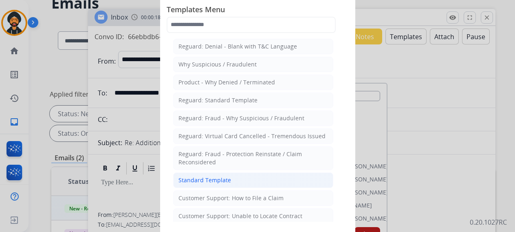
click at [215, 177] on div "Standard Template" at bounding box center [205, 180] width 53 height 8
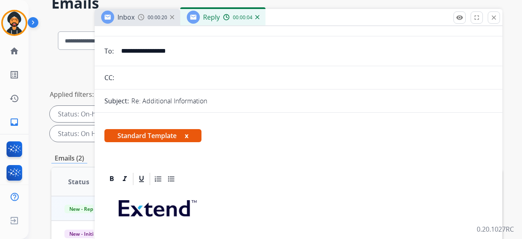
scroll to position [122, 0]
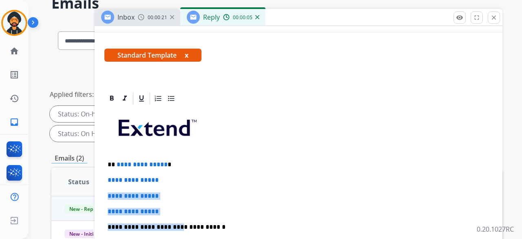
drag, startPoint x: 170, startPoint y: 214, endPoint x: 137, endPoint y: 187, distance: 42.3
click at [174, 208] on p "**********" at bounding box center [299, 211] width 382 height 7
click at [173, 208] on p "**********" at bounding box center [299, 211] width 382 height 7
drag, startPoint x: 171, startPoint y: 210, endPoint x: 108, endPoint y: 174, distance: 72.0
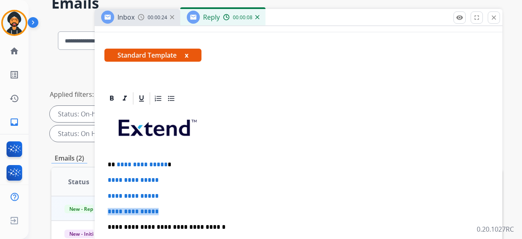
drag, startPoint x: 106, startPoint y: 175, endPoint x: 173, endPoint y: 201, distance: 71.8
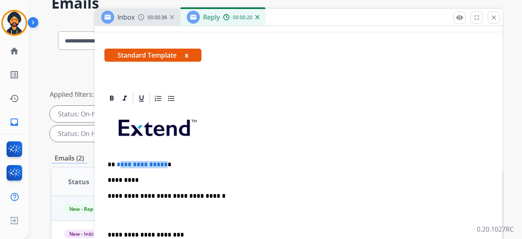
drag, startPoint x: 163, startPoint y: 162, endPoint x: 118, endPoint y: 161, distance: 44.9
click at [118, 161] on p "**********" at bounding box center [295, 164] width 375 height 7
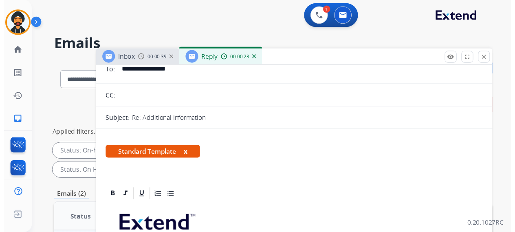
scroll to position [0, 0]
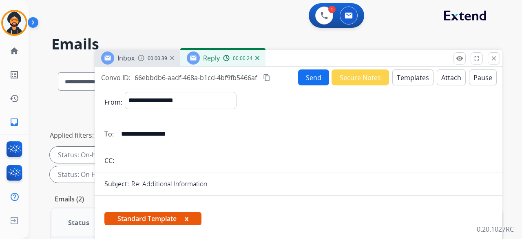
click at [316, 77] on button "Send" at bounding box center [313, 77] width 31 height 16
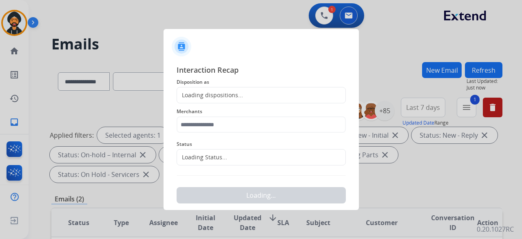
click at [214, 87] on div "Loading dispositions..." at bounding box center [261, 95] width 169 height 16
click at [213, 95] on div "Loading dispositions..." at bounding box center [210, 95] width 66 height 8
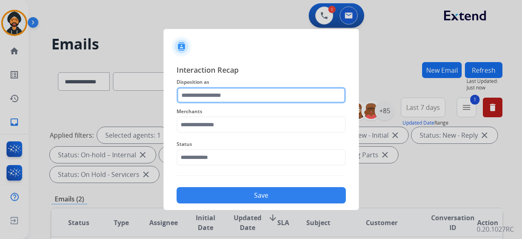
click at [205, 89] on input "text" at bounding box center [261, 95] width 169 height 16
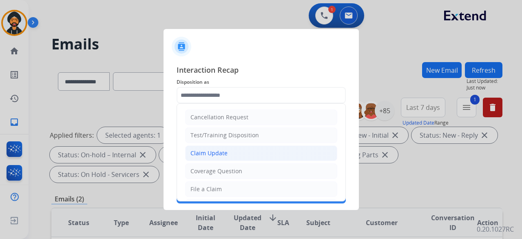
click at [213, 154] on div "Claim Update" at bounding box center [208, 153] width 37 height 8
type input "**********"
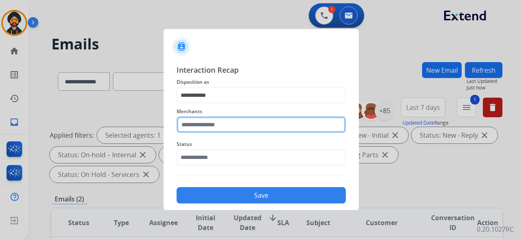
click at [205, 132] on div "Merchants" at bounding box center [261, 119] width 169 height 33
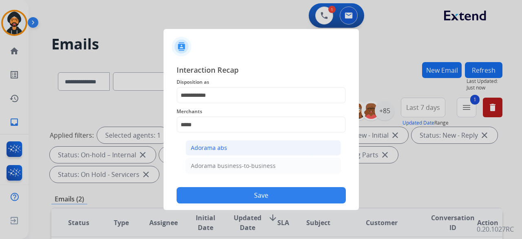
click at [204, 149] on div "Adorama abs" at bounding box center [209, 148] width 36 height 8
type input "**********"
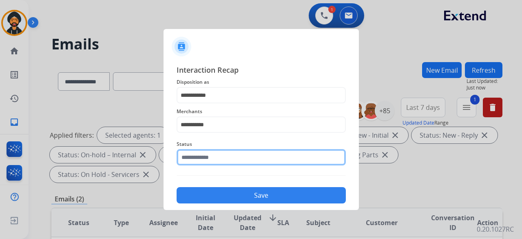
click at [206, 163] on div "Status" at bounding box center [261, 152] width 169 height 33
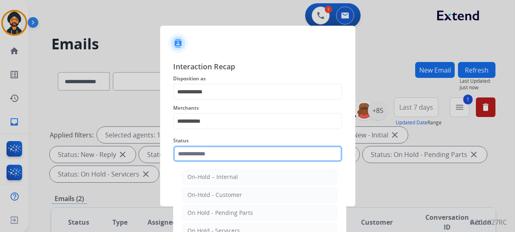
scroll to position [55, 0]
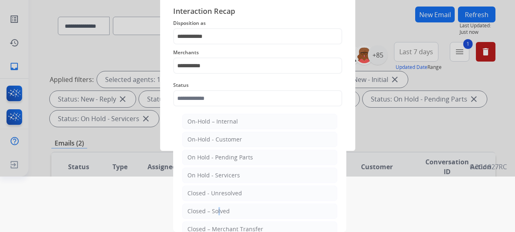
click at [215, 211] on div "Closed – Solved" at bounding box center [209, 211] width 42 height 8
type input "**********"
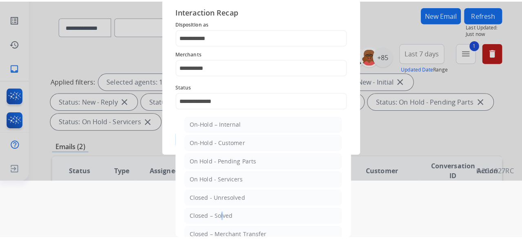
scroll to position [0, 0]
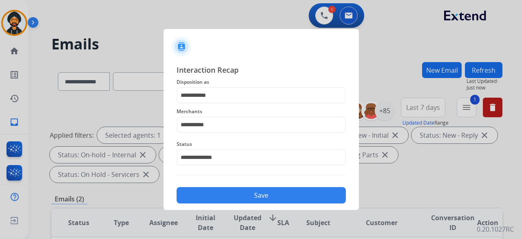
click at [226, 198] on button "Save" at bounding box center [261, 195] width 169 height 16
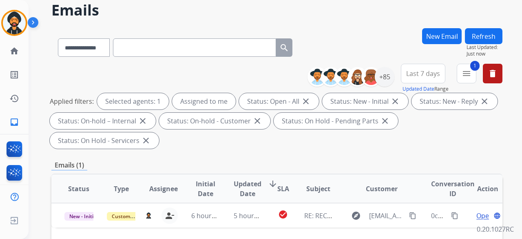
scroll to position [82, 0]
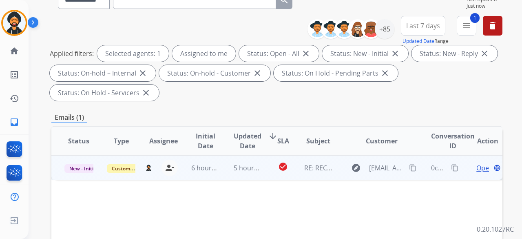
click at [475, 173] on td "Open language" at bounding box center [481, 167] width 42 height 24
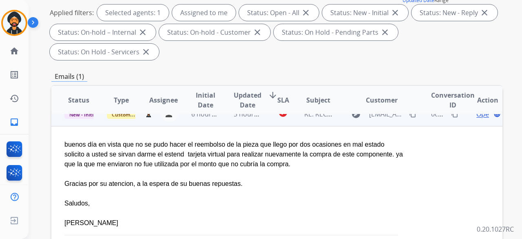
scroll to position [0, 0]
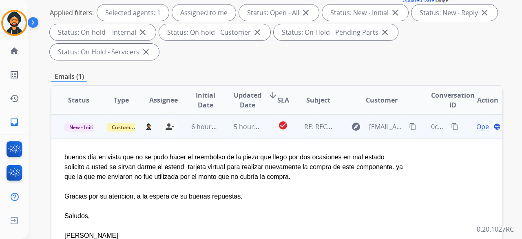
click at [476, 126] on span "Open" at bounding box center [484, 127] width 17 height 10
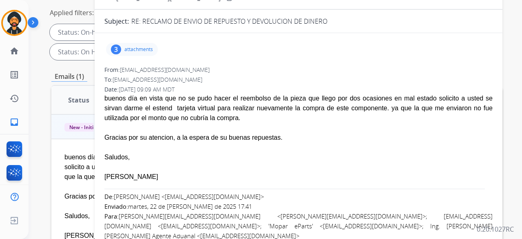
drag, startPoint x: 105, startPoint y: 97, endPoint x: 271, endPoint y: 135, distance: 170.2
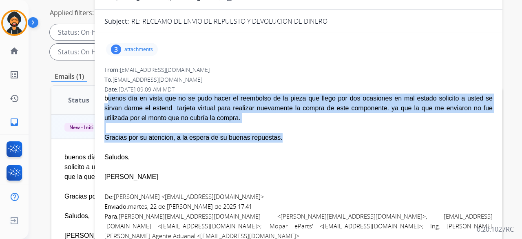
drag, startPoint x: 179, startPoint y: 86, endPoint x: 260, endPoint y: 137, distance: 96.3
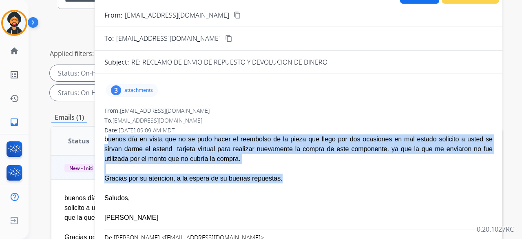
click at [382, 160] on div "buenos día en vista que no se pudo hacer el reembolso de la pieza que llego por…" at bounding box center [298, 148] width 388 height 29
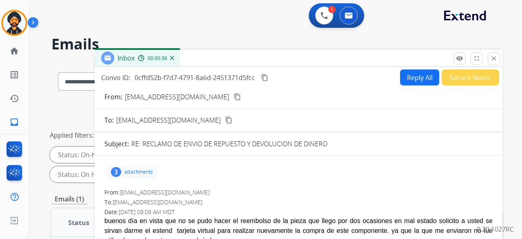
click at [410, 71] on button "Reply All" at bounding box center [419, 77] width 39 height 16
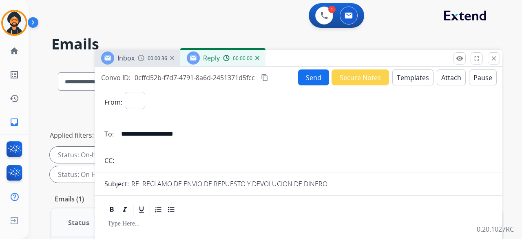
select select "**********"
click at [404, 74] on button "Templates" at bounding box center [412, 77] width 41 height 16
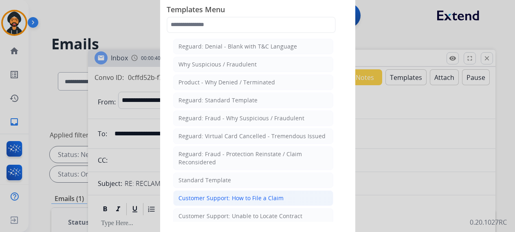
click at [250, 195] on div "Customer Support: How to File a Claim" at bounding box center [231, 198] width 105 height 8
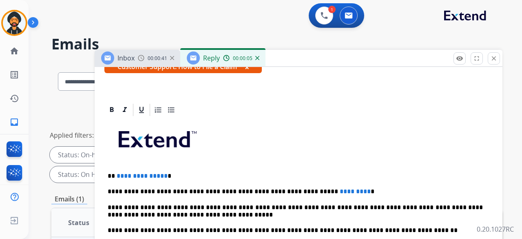
scroll to position [163, 0]
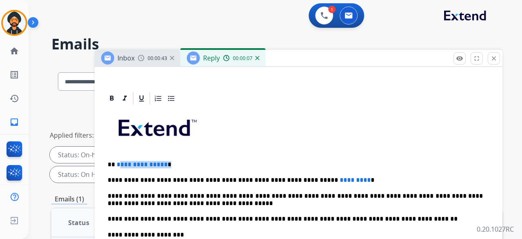
drag, startPoint x: 170, startPoint y: 165, endPoint x: 118, endPoint y: 166, distance: 51.8
click at [117, 166] on p "**********" at bounding box center [295, 164] width 375 height 7
drag, startPoint x: 338, startPoint y: 180, endPoint x: 272, endPoint y: 177, distance: 66.6
click at [272, 177] on p "**********" at bounding box center [295, 179] width 375 height 7
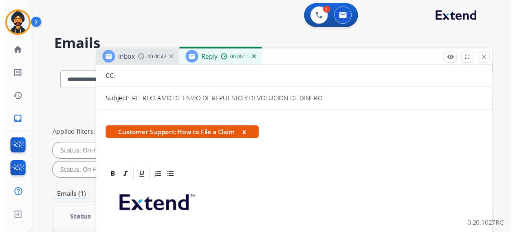
scroll to position [0, 0]
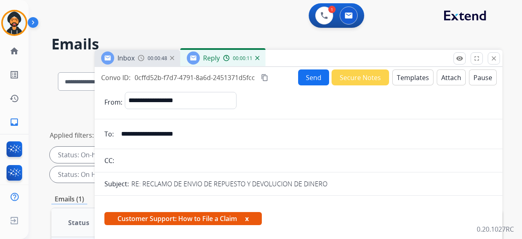
click at [307, 80] on button "Send" at bounding box center [313, 77] width 31 height 16
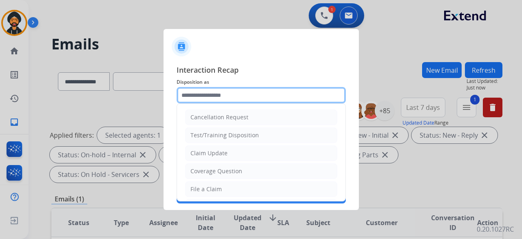
click at [223, 94] on input "text" at bounding box center [261, 95] width 169 height 16
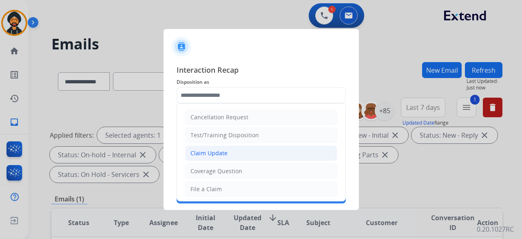
click at [211, 152] on div "Claim Update" at bounding box center [208, 153] width 37 height 8
type input "**********"
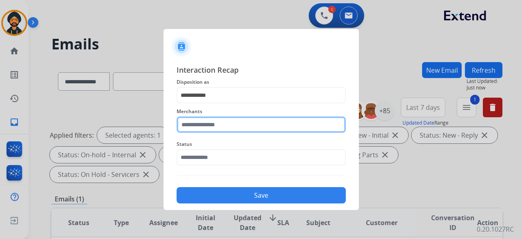
click at [222, 131] on div "Merchants" at bounding box center [261, 119] width 169 height 33
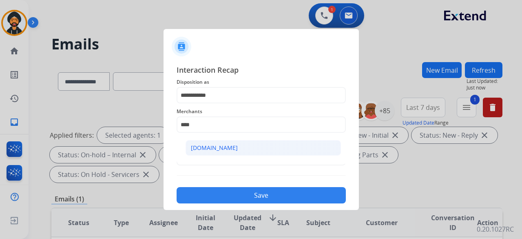
click at [205, 147] on div "[DOMAIN_NAME]" at bounding box center [214, 148] width 47 height 8
type input "**********"
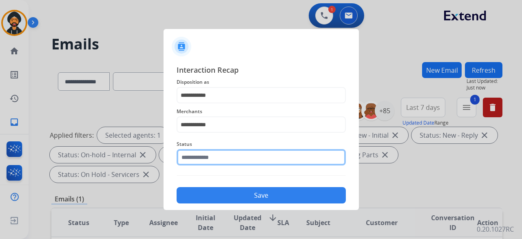
click at [199, 155] on input "text" at bounding box center [261, 157] width 169 height 16
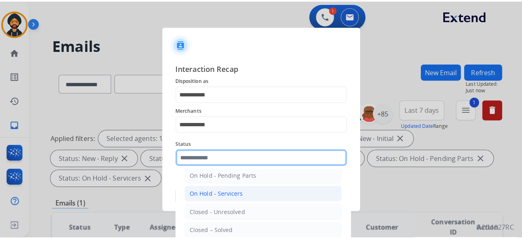
scroll to position [46, 0]
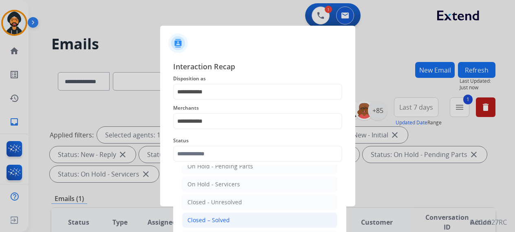
click at [229, 221] on li "Closed – Solved" at bounding box center [259, 219] width 155 height 15
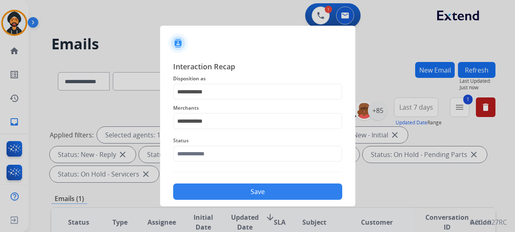
type input "**********"
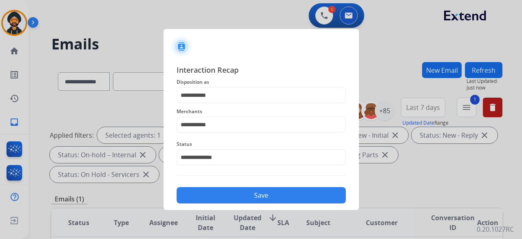
click at [258, 188] on button "Save" at bounding box center [261, 195] width 169 height 16
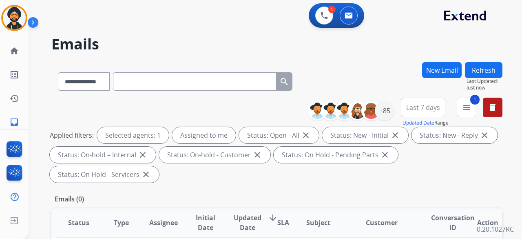
scroll to position [7, 0]
click at [327, 12] on img at bounding box center [324, 15] width 7 height 7
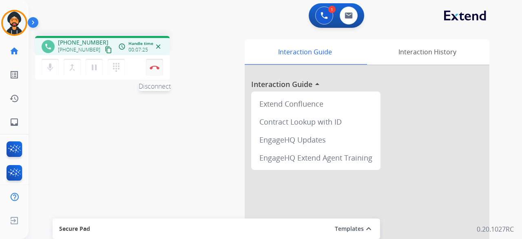
click at [162, 63] on button "Disconnect" at bounding box center [154, 67] width 17 height 17
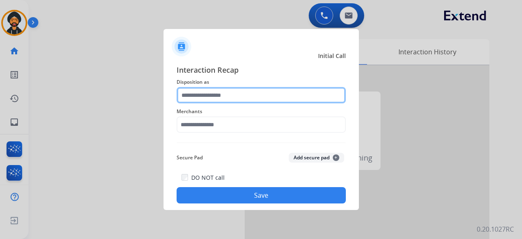
click at [234, 93] on input "text" at bounding box center [261, 95] width 169 height 16
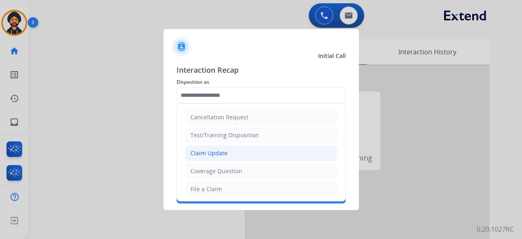
click at [214, 149] on div "Claim Update" at bounding box center [208, 153] width 37 height 8
type input "**********"
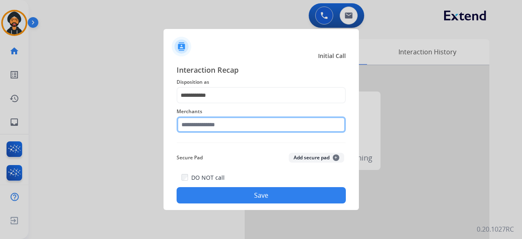
click at [205, 132] on div "Merchants" at bounding box center [261, 119] width 169 height 33
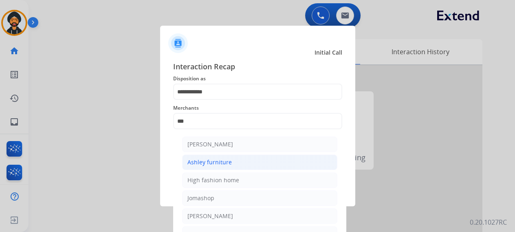
click at [214, 159] on div "Ashley furniture" at bounding box center [210, 162] width 44 height 8
type input "**********"
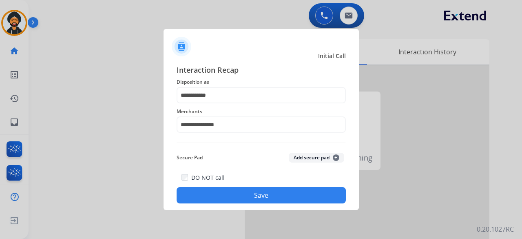
click at [230, 196] on button "Save" at bounding box center [261, 195] width 169 height 16
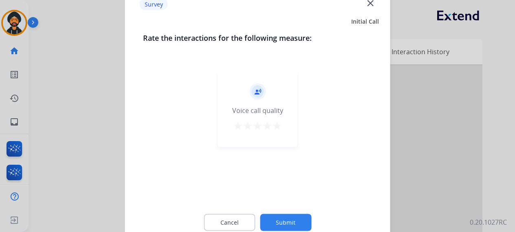
click at [297, 221] on button "Submit" at bounding box center [285, 222] width 51 height 17
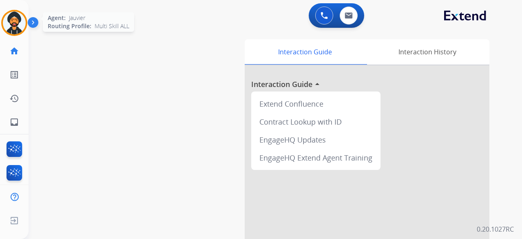
click at [11, 16] on img at bounding box center [14, 22] width 23 height 23
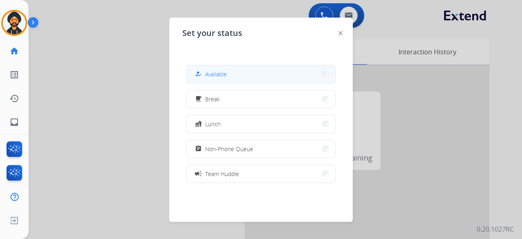
click at [217, 68] on button "how_to_reg Available" at bounding box center [261, 74] width 148 height 18
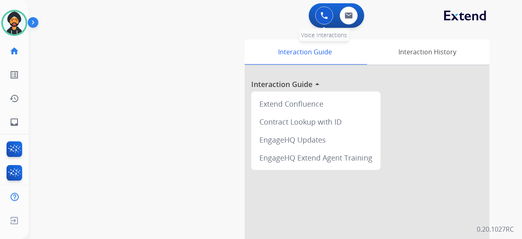
click at [325, 17] on img at bounding box center [324, 15] width 7 height 7
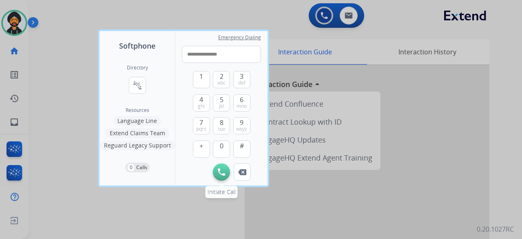
type input "**********"
click at [223, 165] on button "Initiate Call" at bounding box center [221, 171] width 17 height 17
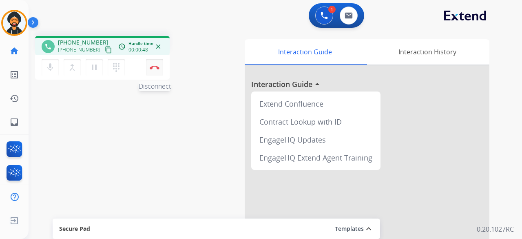
click at [146, 66] on button "Disconnect" at bounding box center [154, 67] width 17 height 17
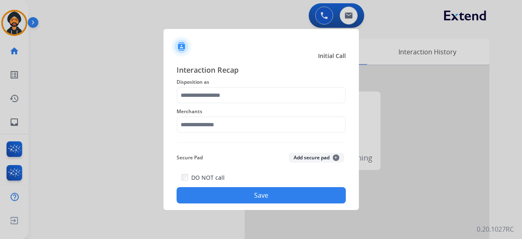
click at [235, 83] on span "Disposition as" at bounding box center [261, 82] width 169 height 10
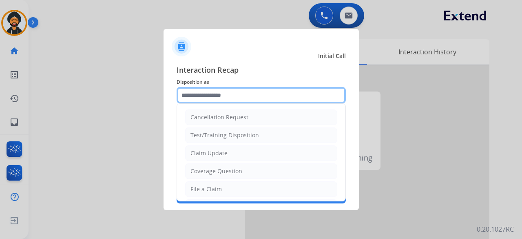
click at [230, 92] on input "text" at bounding box center [261, 95] width 169 height 16
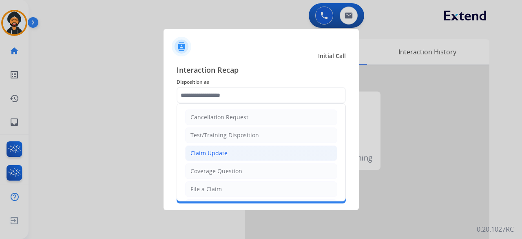
click at [211, 147] on li "Claim Update" at bounding box center [261, 152] width 152 height 15
type input "**********"
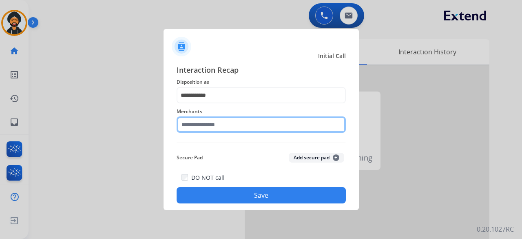
click at [195, 125] on input "text" at bounding box center [261, 124] width 169 height 16
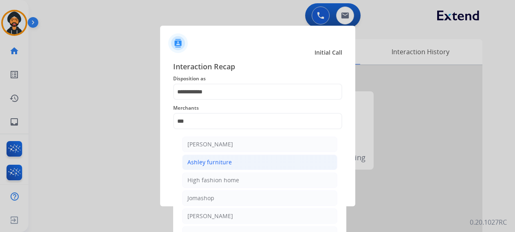
click at [203, 165] on div "Ashley furniture" at bounding box center [210, 162] width 44 height 8
type input "**********"
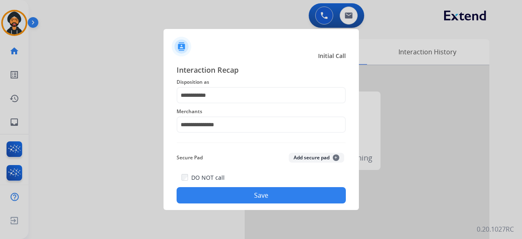
click at [263, 195] on button "Save" at bounding box center [261, 195] width 169 height 16
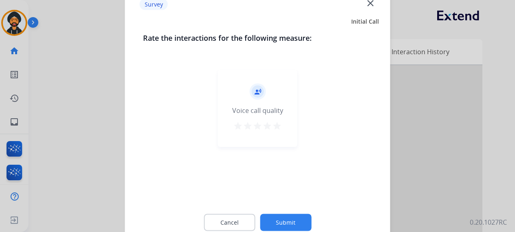
drag, startPoint x: 286, startPoint y: 219, endPoint x: 287, endPoint y: 214, distance: 5.0
click at [286, 217] on button "Submit" at bounding box center [285, 222] width 51 height 17
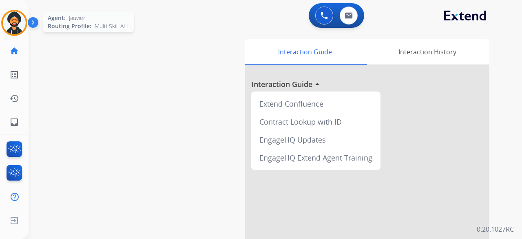
click at [25, 29] on div at bounding box center [14, 23] width 26 height 26
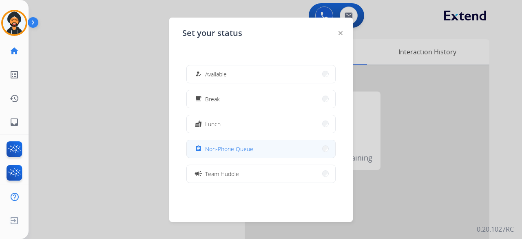
click at [232, 153] on div "assignment Non-Phone Queue" at bounding box center [223, 149] width 60 height 10
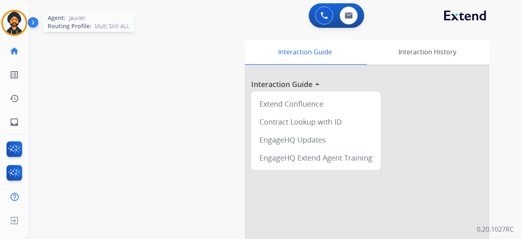
click at [19, 20] on img at bounding box center [14, 22] width 23 height 23
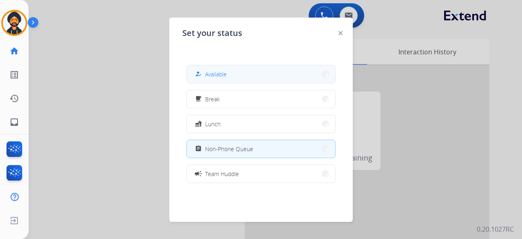
click at [226, 80] on button "how_to_reg Available" at bounding box center [261, 74] width 148 height 18
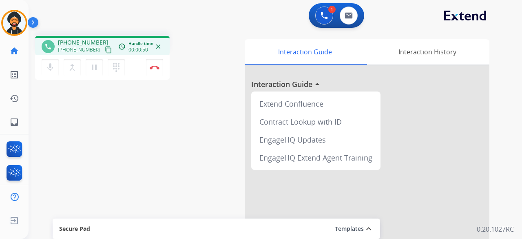
click at [105, 51] on mat-icon "content_copy" at bounding box center [108, 49] width 7 height 7
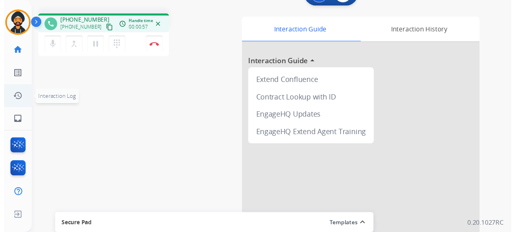
scroll to position [41, 0]
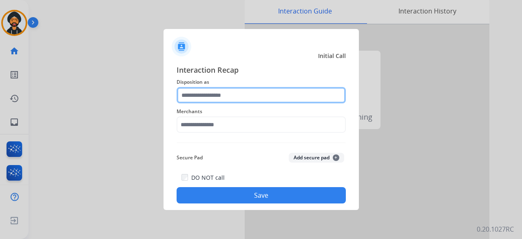
click at [235, 102] on input "text" at bounding box center [261, 95] width 169 height 16
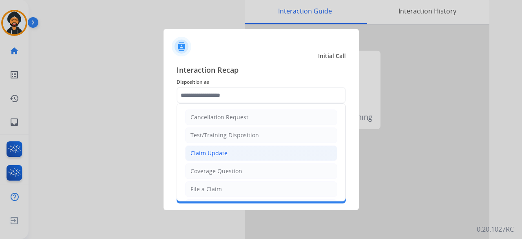
click at [214, 154] on div "Claim Update" at bounding box center [208, 153] width 37 height 8
type input "**********"
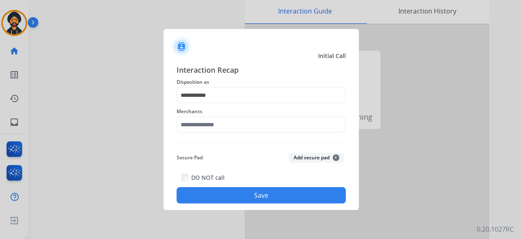
click at [209, 135] on div "Merchants" at bounding box center [261, 119] width 169 height 33
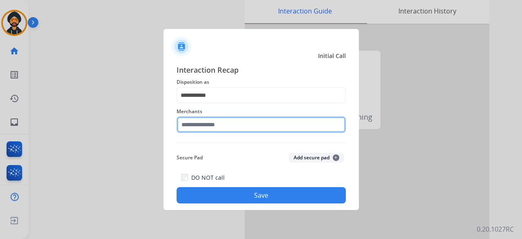
click at [208, 126] on input "text" at bounding box center [261, 124] width 169 height 16
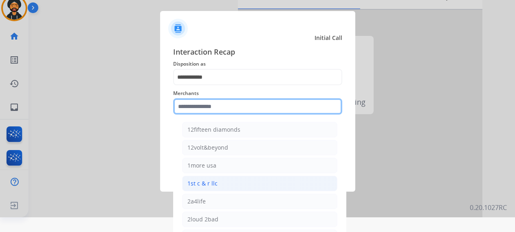
scroll to position [23, 0]
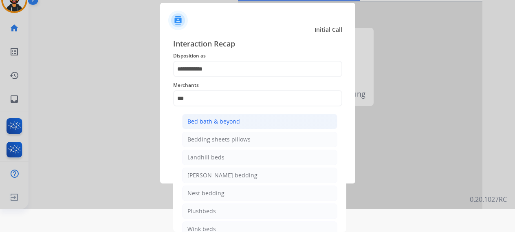
click at [244, 117] on li "Bed bath & beyond" at bounding box center [259, 121] width 155 height 15
type input "**********"
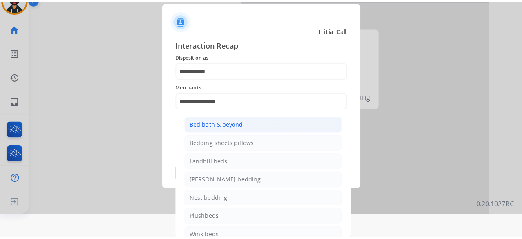
scroll to position [0, 0]
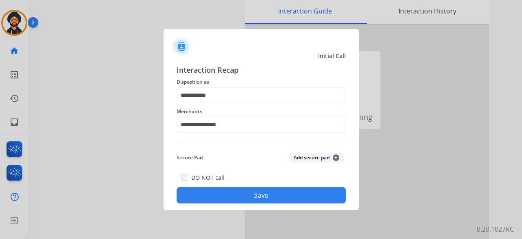
click at [270, 192] on button "Save" at bounding box center [261, 195] width 169 height 16
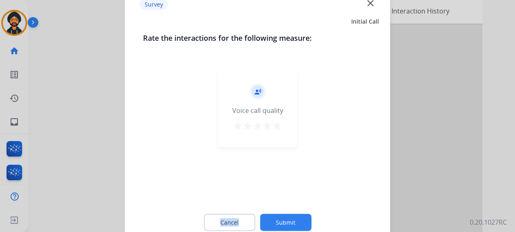
drag, startPoint x: 270, startPoint y: 192, endPoint x: 280, endPoint y: 213, distance: 23.4
click at [271, 193] on div "record_voice_over Voice call quality star star star star star" at bounding box center [258, 133] width 230 height 141
click at [290, 216] on button "Submit" at bounding box center [285, 222] width 51 height 17
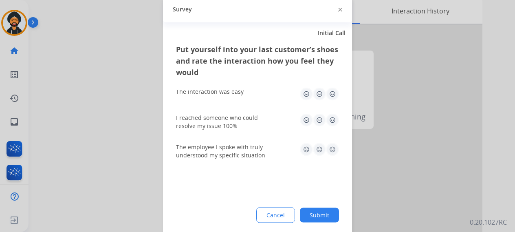
click at [335, 217] on button "Submit" at bounding box center [319, 215] width 39 height 15
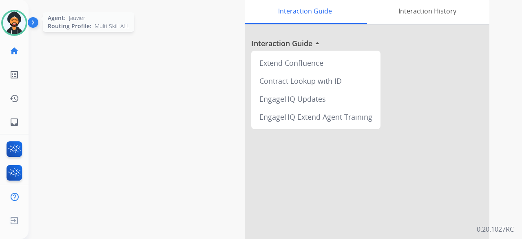
click at [16, 27] on img at bounding box center [14, 22] width 23 height 23
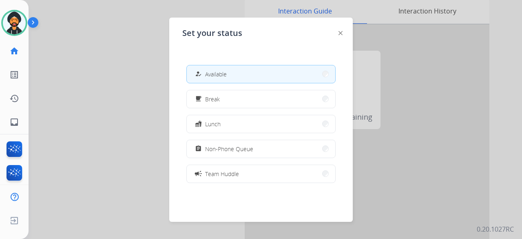
click at [87, 149] on div at bounding box center [261, 119] width 522 height 239
